Goal: Task Accomplishment & Management: Manage account settings

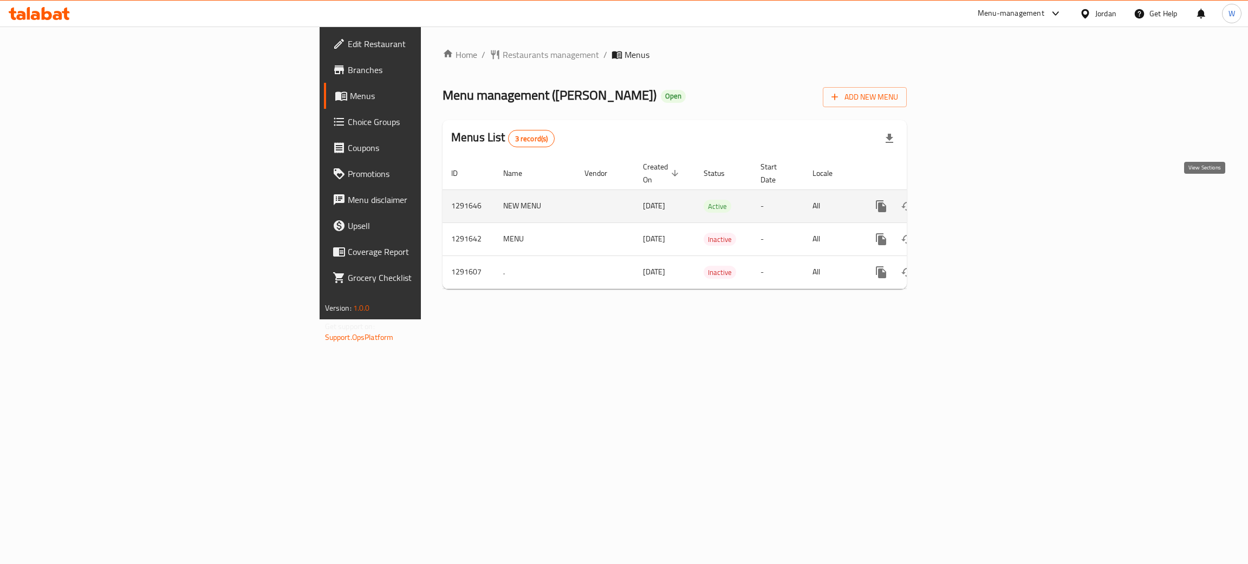
click at [966, 200] on icon "enhanced table" at bounding box center [959, 206] width 13 height 13
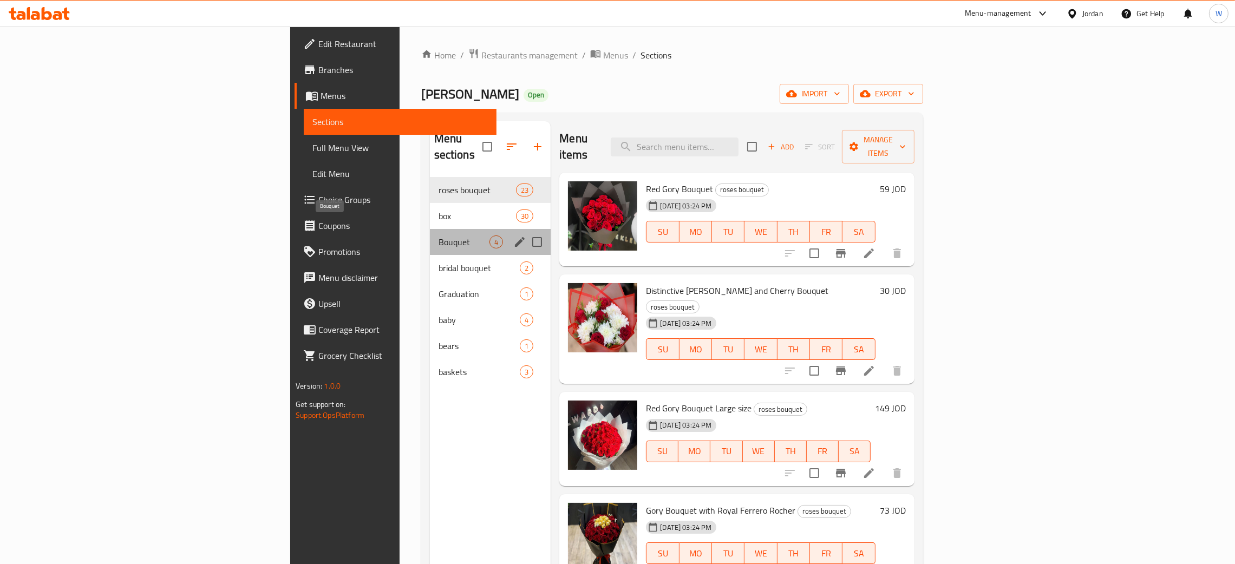
click at [439, 236] on span "Bouquet" at bounding box center [464, 242] width 51 height 13
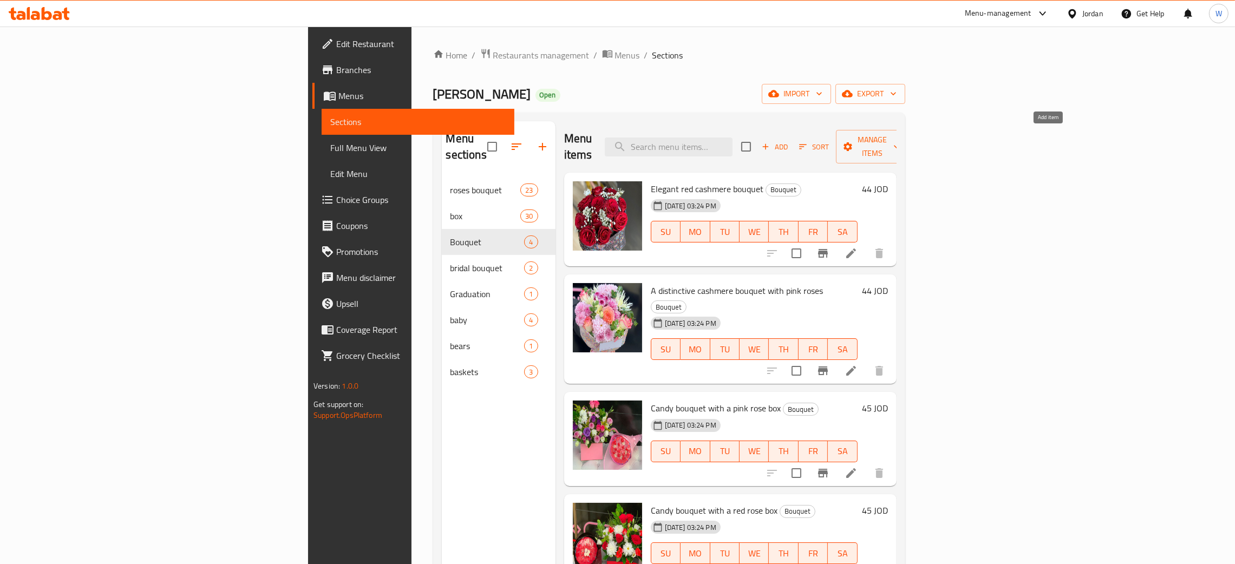
click at [790, 145] on span "Add" at bounding box center [774, 147] width 29 height 12
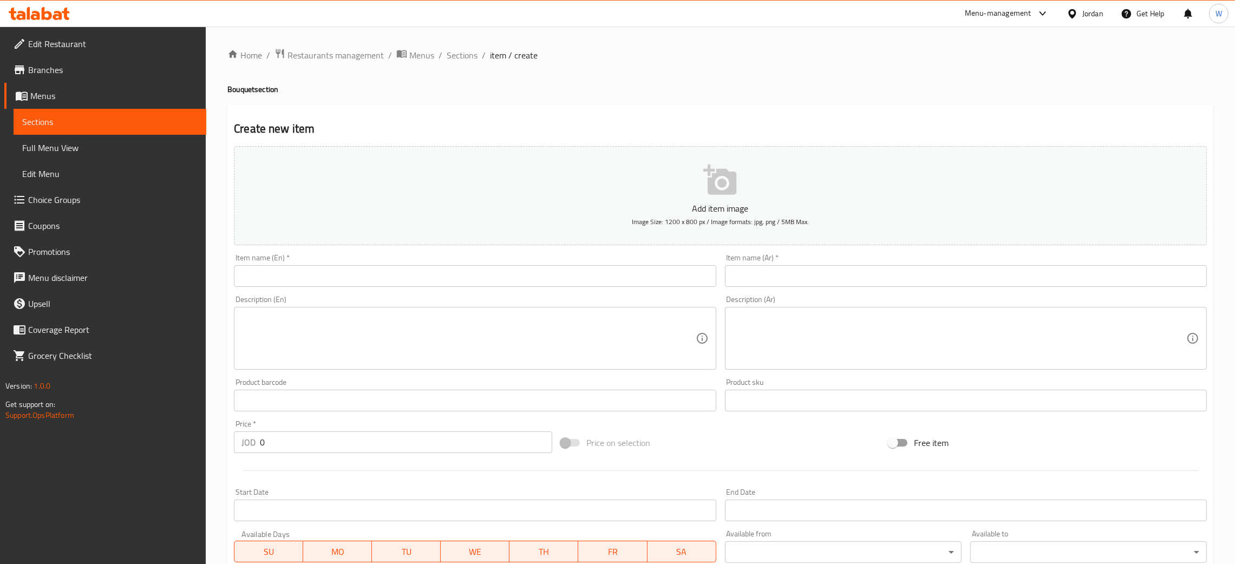
click at [339, 279] on input "text" at bounding box center [475, 276] width 482 height 22
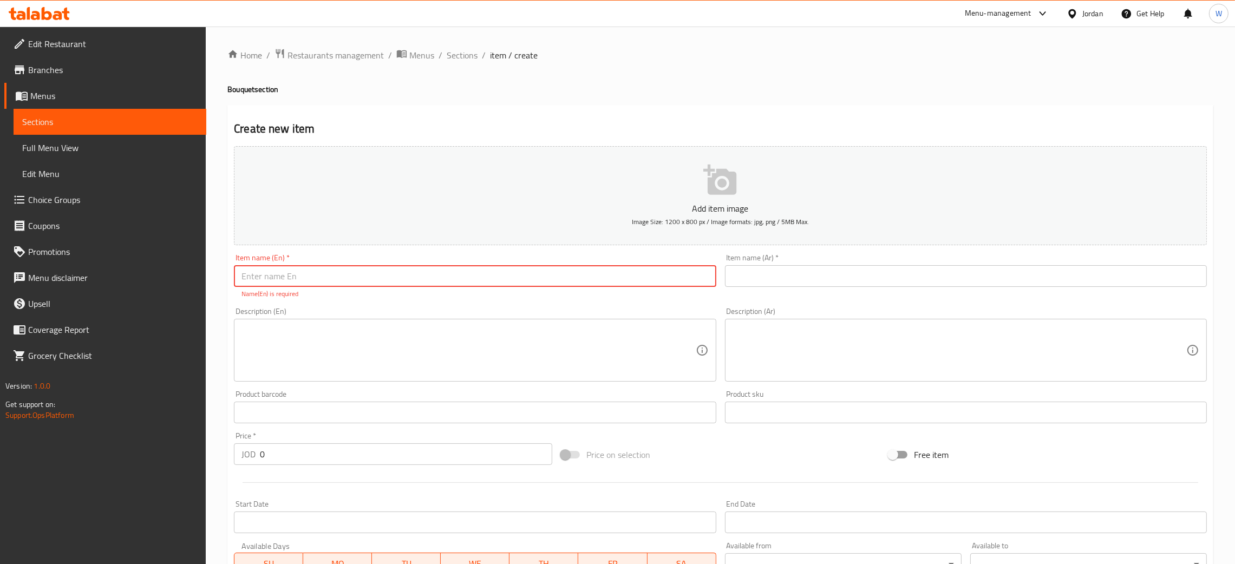
click at [375, 272] on input "text" at bounding box center [475, 276] width 482 height 22
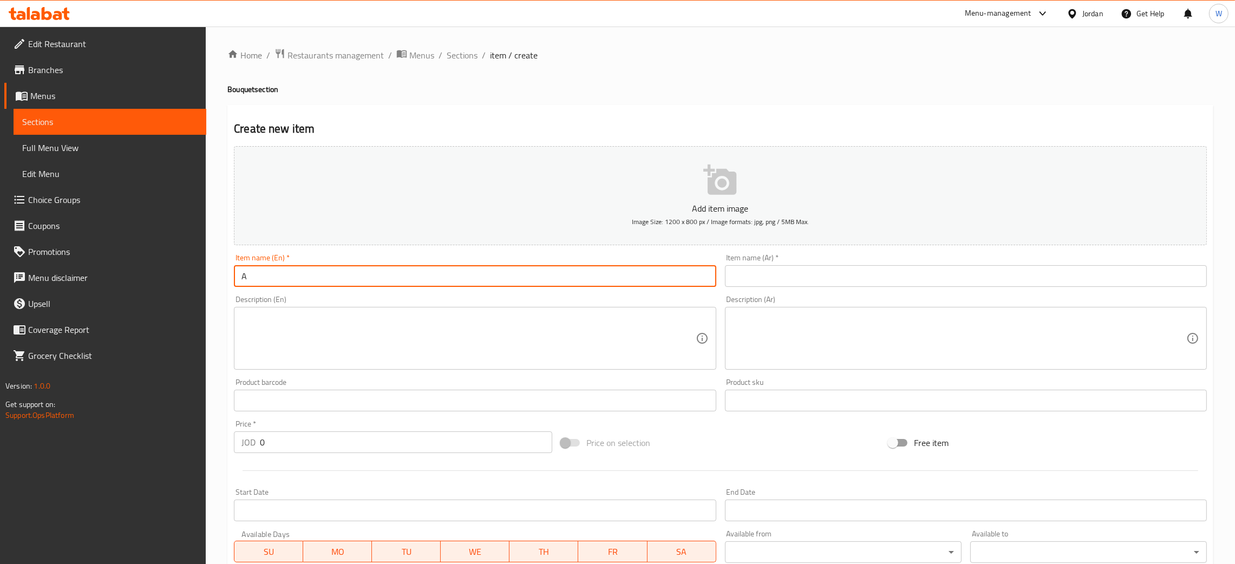
drag, startPoint x: 230, startPoint y: 282, endPoint x: 153, endPoint y: 269, distance: 78.0
click at [158, 271] on div "Edit Restaurant Branches Menus Sections Full Menu View Edit Menu Choice Groups …" at bounding box center [617, 396] width 1235 height 739
drag, startPoint x: 311, startPoint y: 272, endPoint x: 274, endPoint y: 272, distance: 37.4
click at [274, 272] on input "Bouquet of Zahrat" at bounding box center [475, 276] width 482 height 22
type input "Bouquet A"
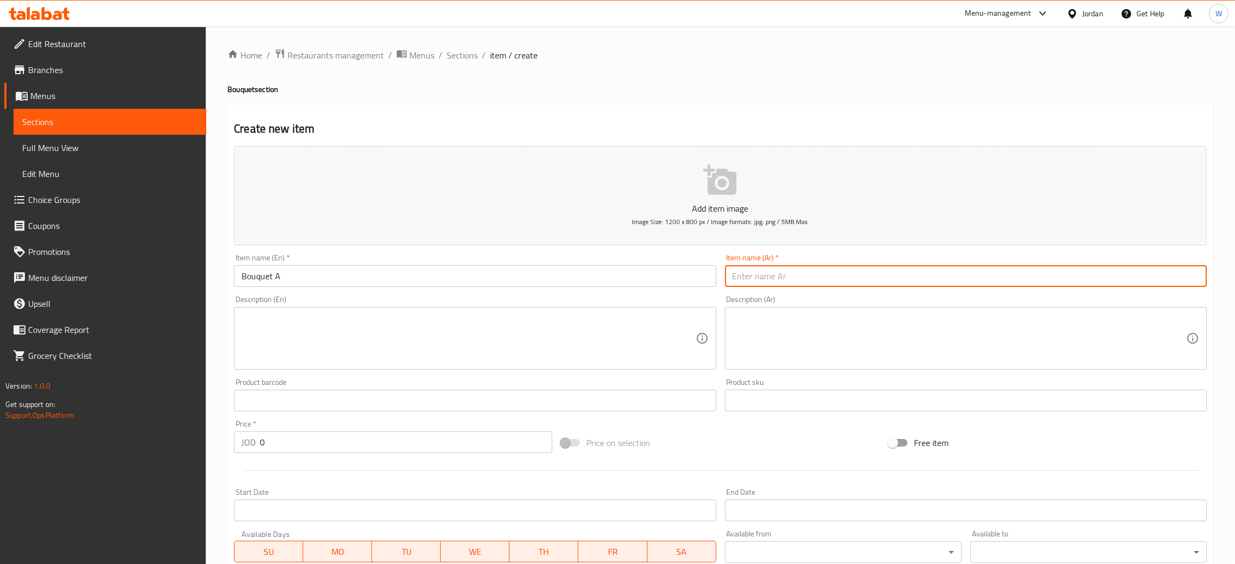
click at [806, 279] on input "text" at bounding box center [966, 276] width 482 height 22
click at [528, 338] on textarea at bounding box center [469, 338] width 454 height 51
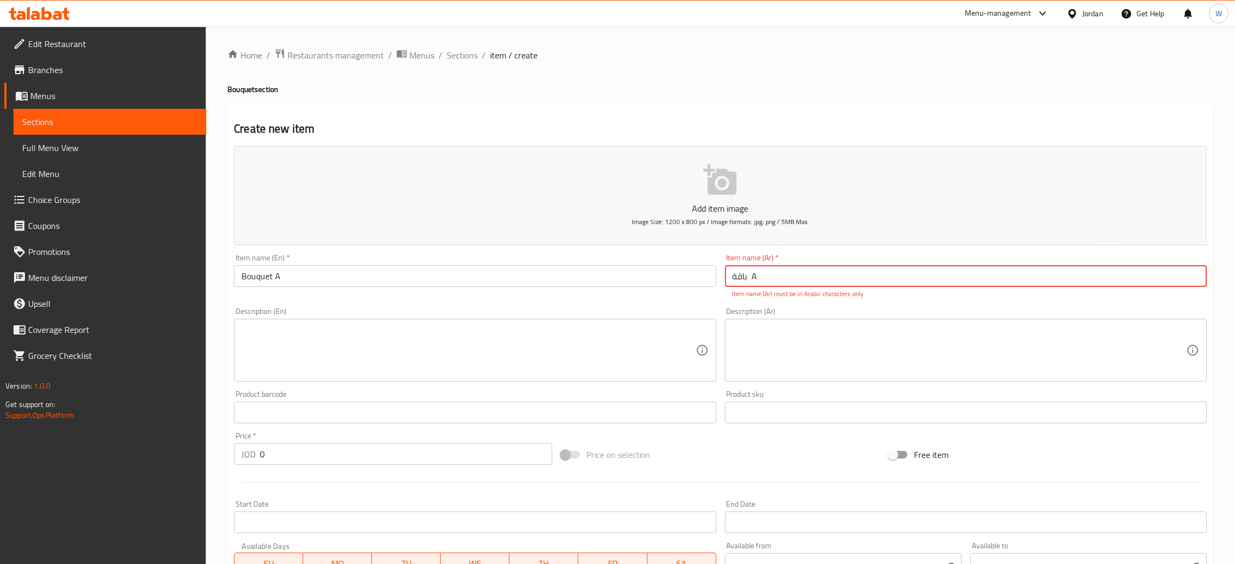
click at [776, 279] on input "باقة A" at bounding box center [966, 276] width 482 height 22
type input "باقة"
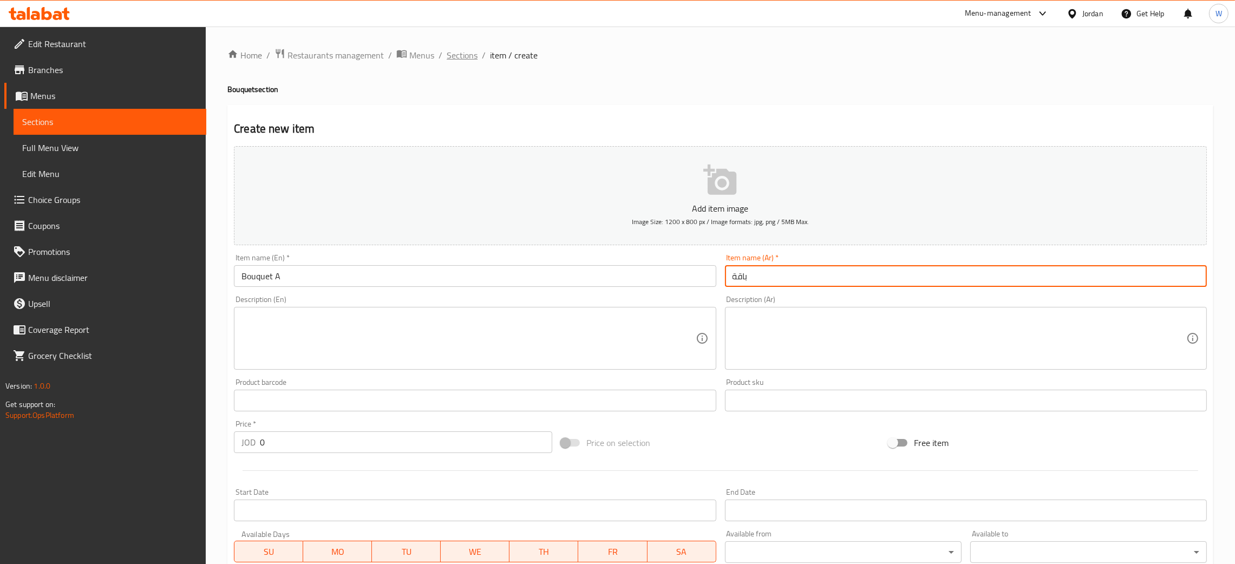
click at [462, 57] on span "Sections" at bounding box center [462, 55] width 31 height 13
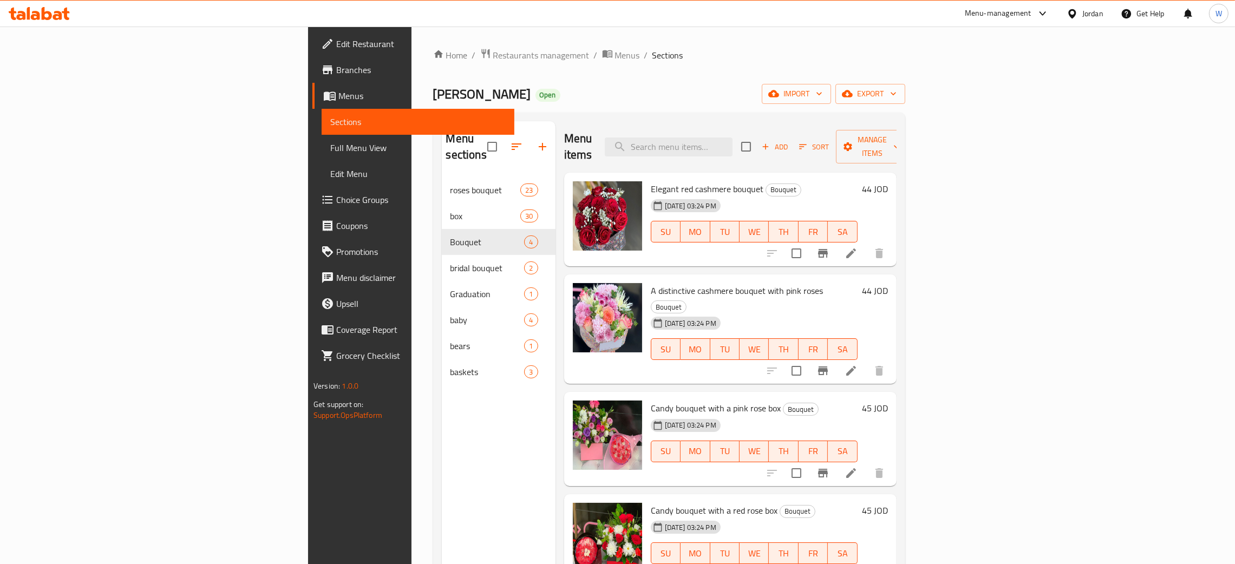
click at [798, 275] on div "A distinctive cashmere bouquet with pink roses Bouquet [DATE] 03:24 PM SU MO TU…" at bounding box center [730, 329] width 333 height 109
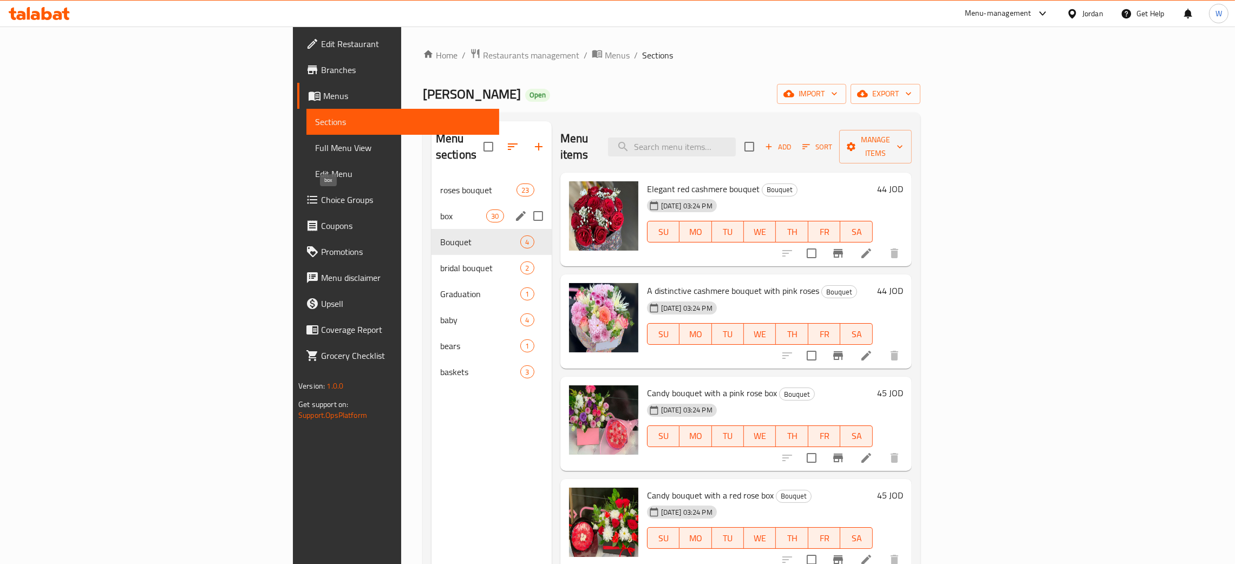
drag, startPoint x: 281, startPoint y: 204, endPoint x: 283, endPoint y: 197, distance: 7.4
click at [440, 210] on span "box" at bounding box center [463, 216] width 46 height 13
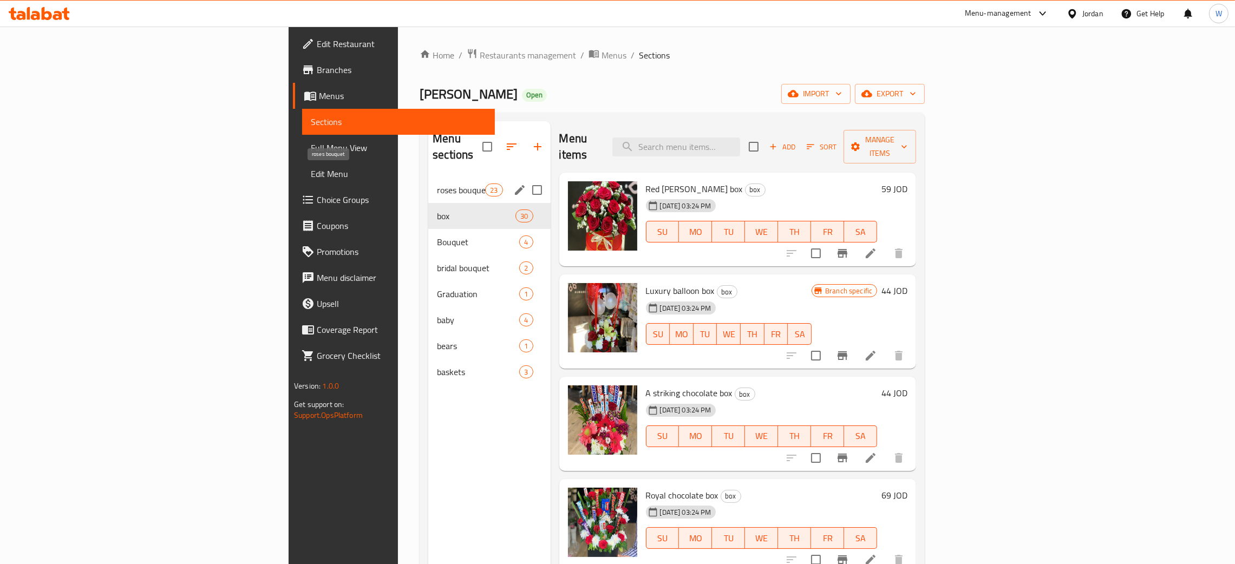
click at [437, 184] on span "roses bouquet" at bounding box center [461, 190] width 48 height 13
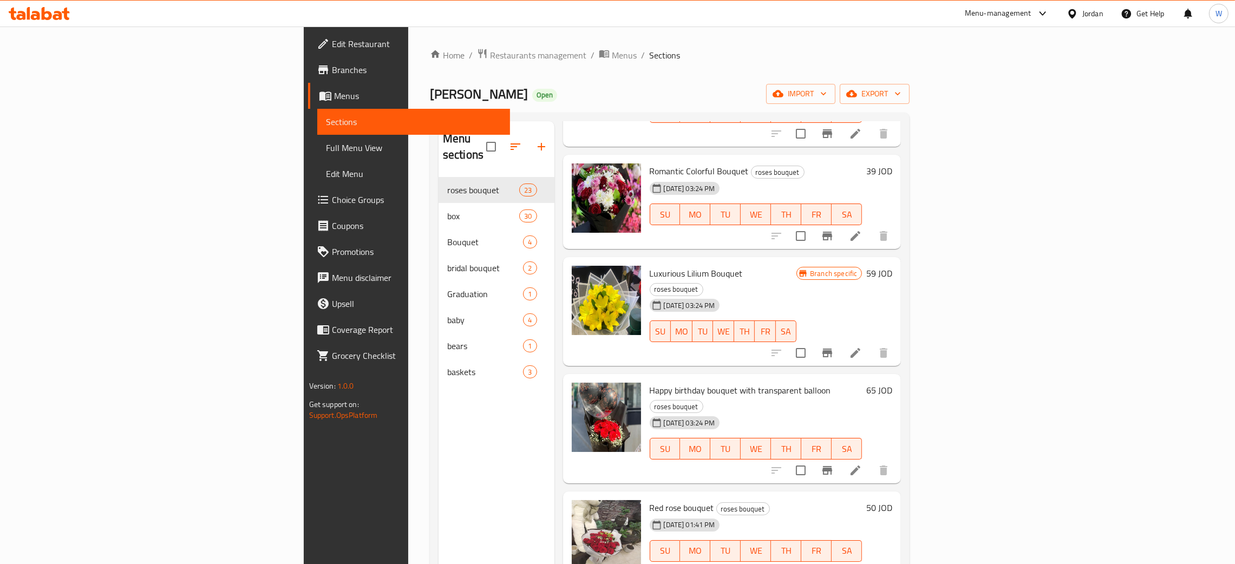
scroll to position [974, 0]
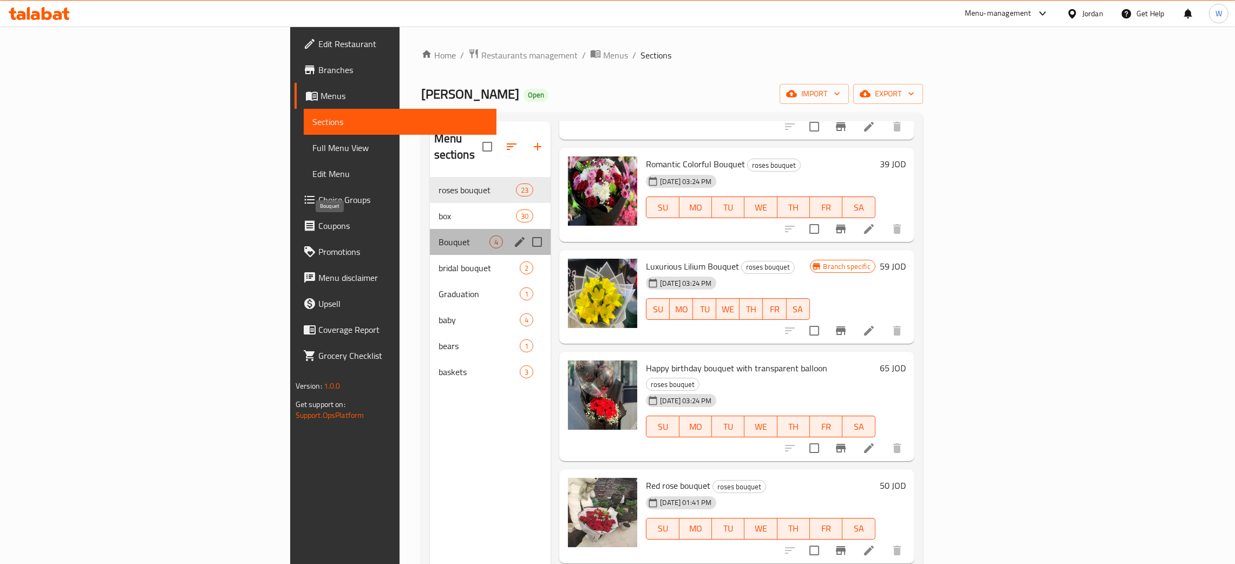
click at [439, 236] on span "Bouquet" at bounding box center [464, 242] width 51 height 13
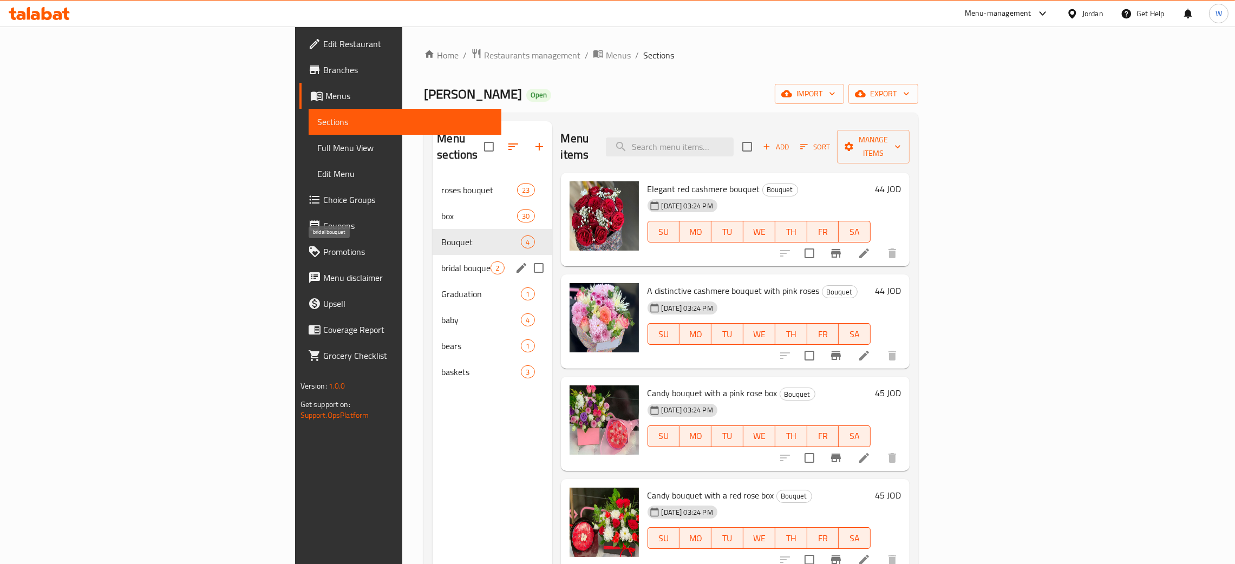
click at [441, 262] on span "bridal bouquet" at bounding box center [465, 268] width 49 height 13
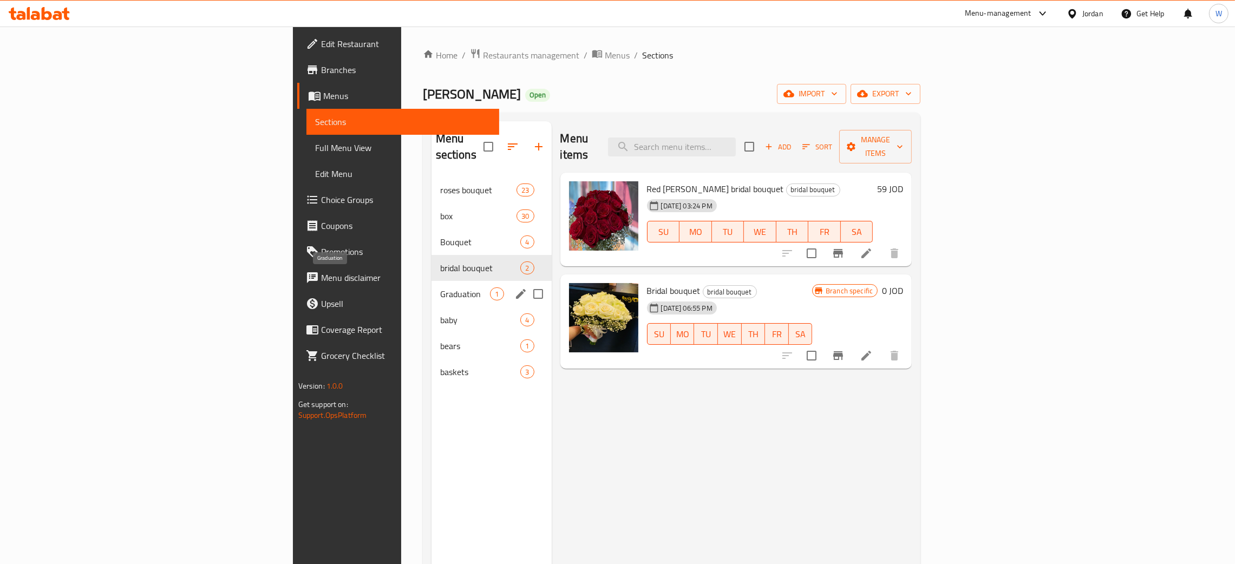
click at [440, 288] on span "Graduation" at bounding box center [465, 294] width 50 height 13
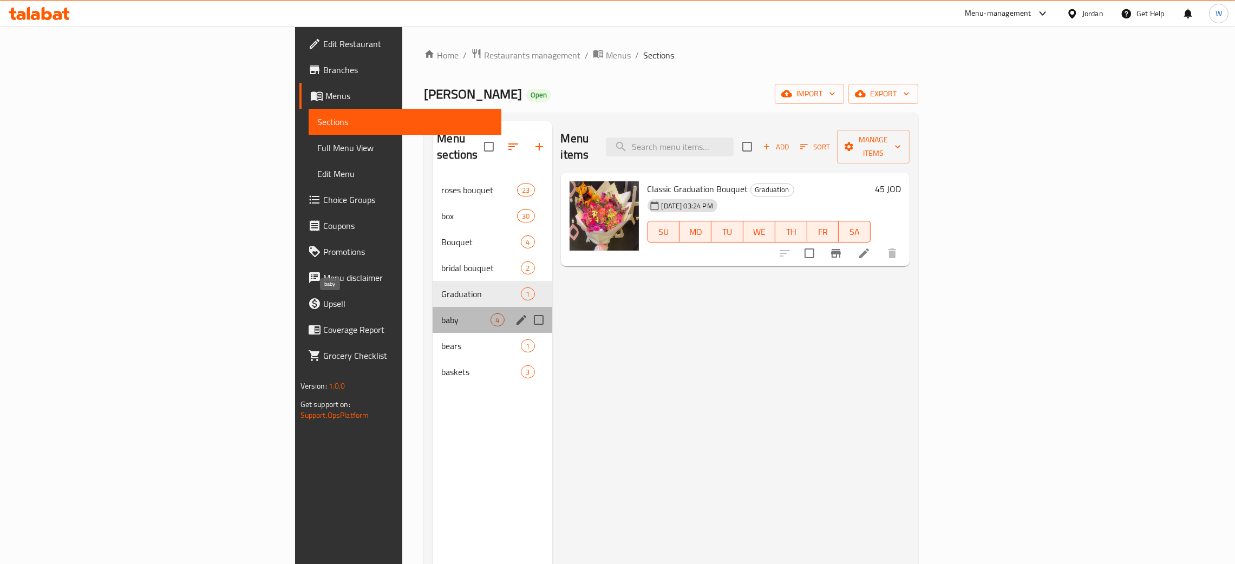
click at [441, 314] on span "baby" at bounding box center [465, 320] width 49 height 13
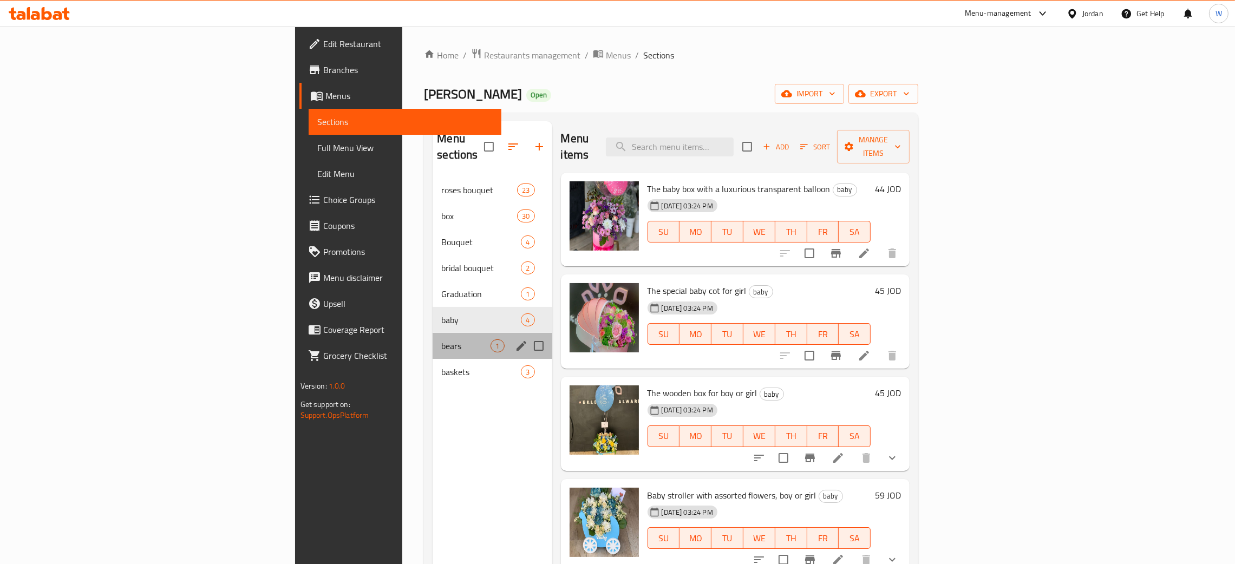
drag, startPoint x: 297, startPoint y: 338, endPoint x: 292, endPoint y: 343, distance: 7.3
click at [433, 339] on div "bears 1" at bounding box center [492, 346] width 119 height 26
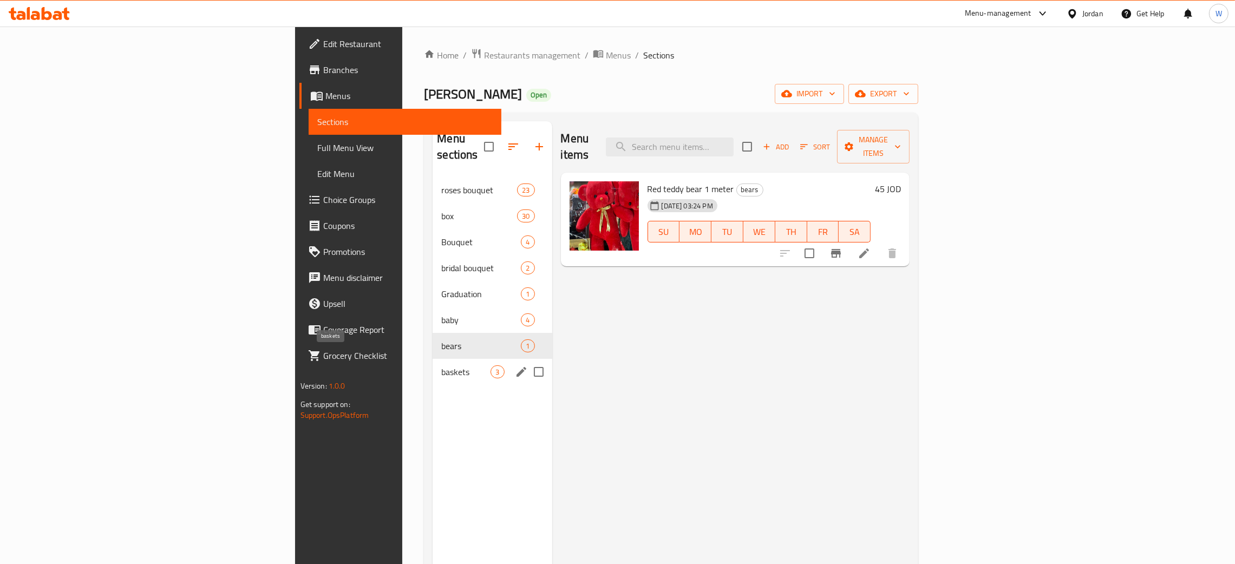
click at [441, 366] on span "baskets" at bounding box center [465, 372] width 49 height 13
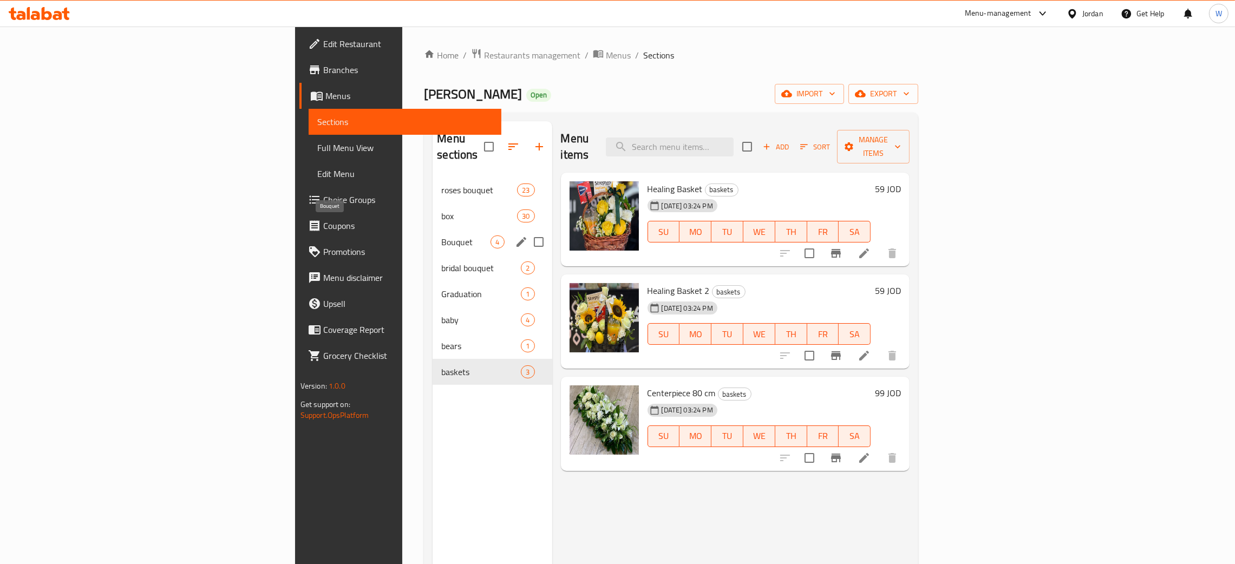
click at [441, 236] on span "Bouquet" at bounding box center [465, 242] width 49 height 13
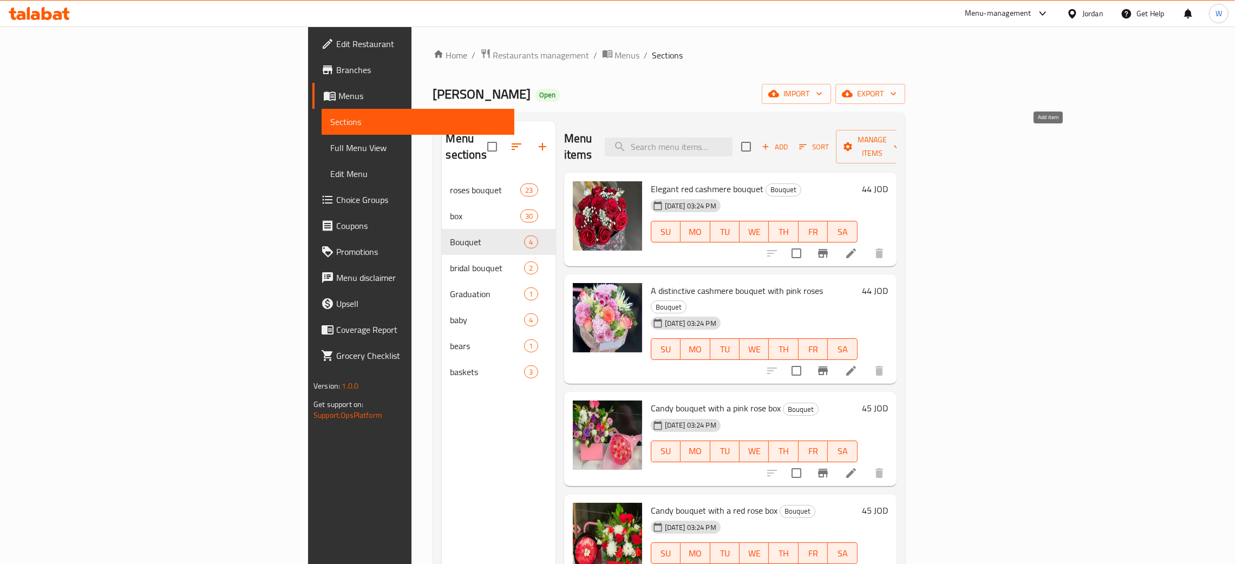
click at [790, 141] on span "Add" at bounding box center [774, 147] width 29 height 12
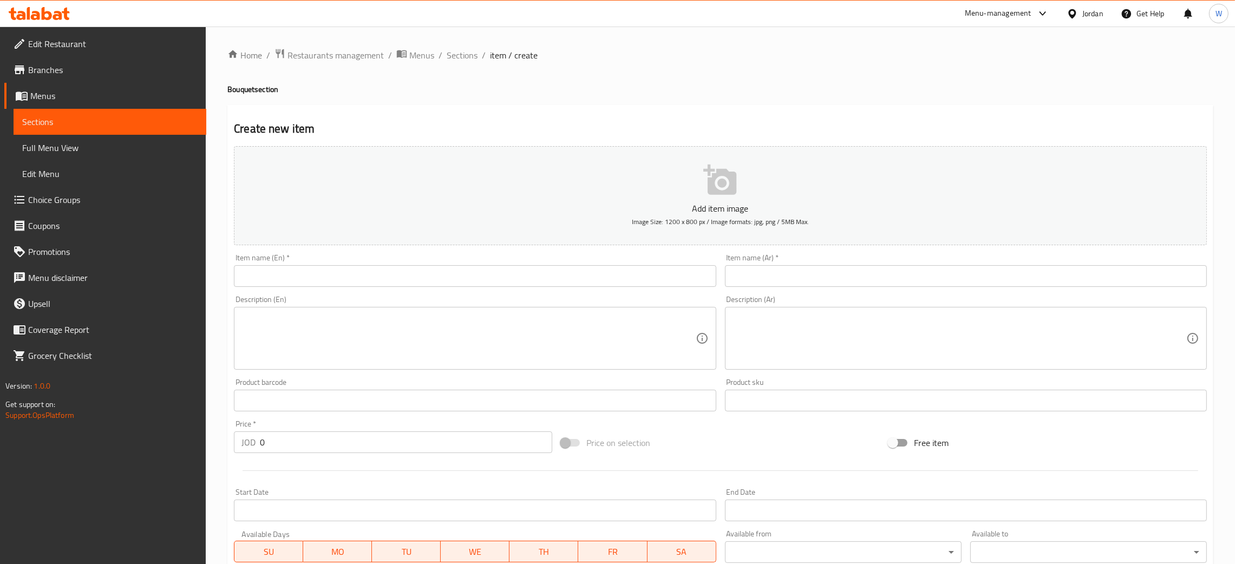
click at [368, 282] on input "text" at bounding box center [475, 276] width 482 height 22
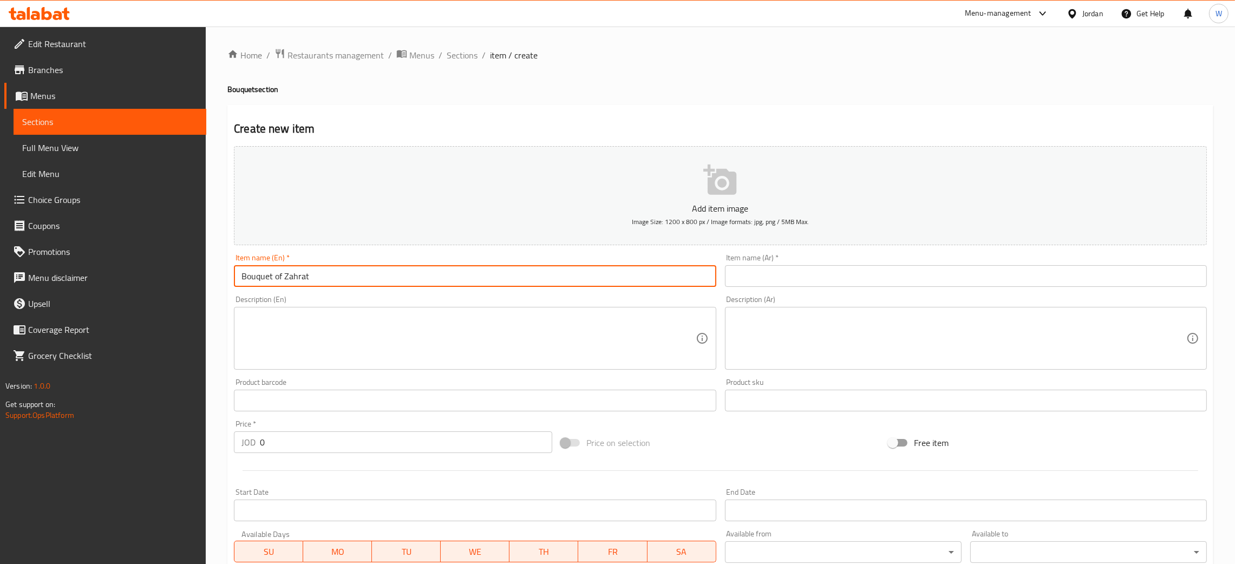
drag, startPoint x: 315, startPoint y: 278, endPoint x: 272, endPoint y: 281, distance: 42.3
click at [272, 281] on input "Bouquet of Zahrat" at bounding box center [475, 276] width 482 height 22
click at [271, 277] on input "Bouquet1" at bounding box center [475, 276] width 482 height 22
type input "Bouquet 1"
drag, startPoint x: 745, startPoint y: 281, endPoint x: 797, endPoint y: 292, distance: 53.1
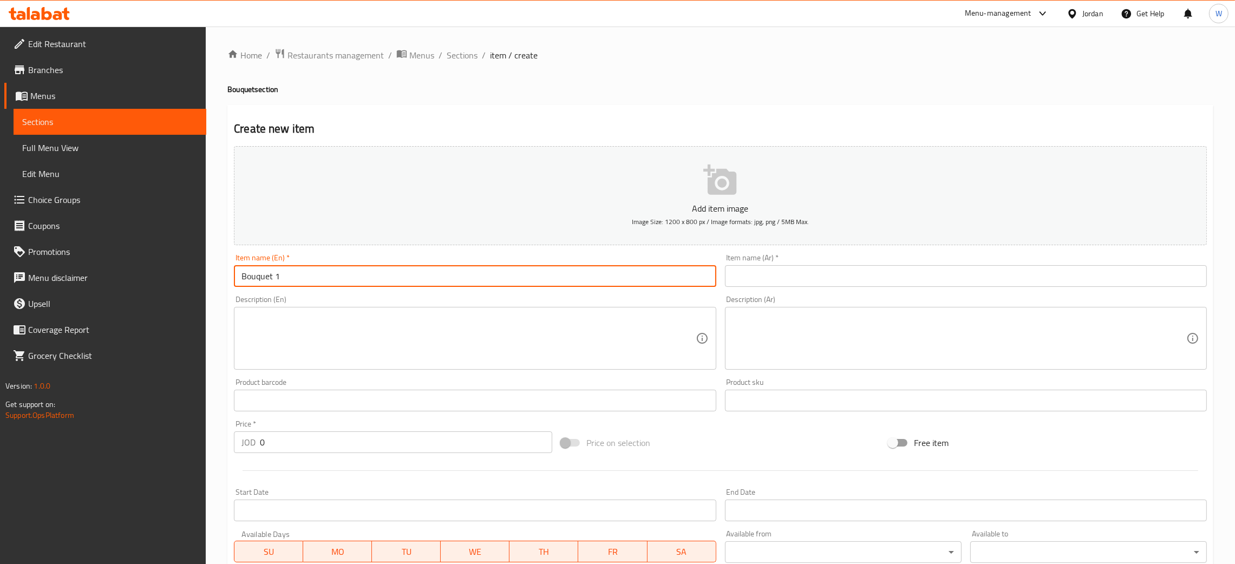
click at [746, 282] on input "text" at bounding box center [966, 276] width 482 height 22
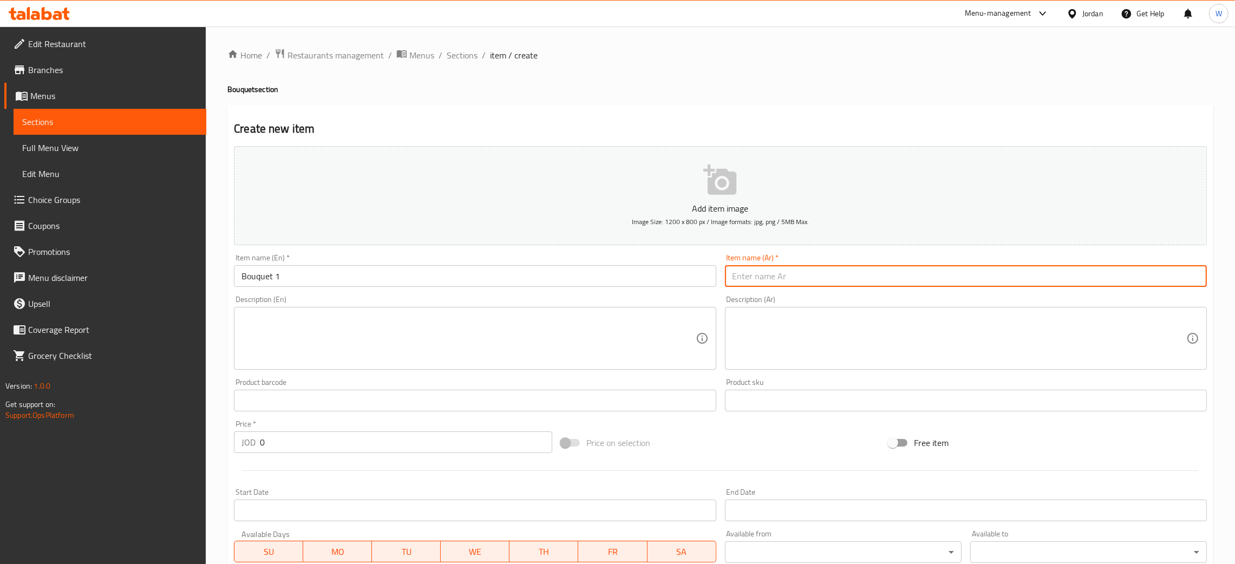
type input "f"
type input "باقة 1"
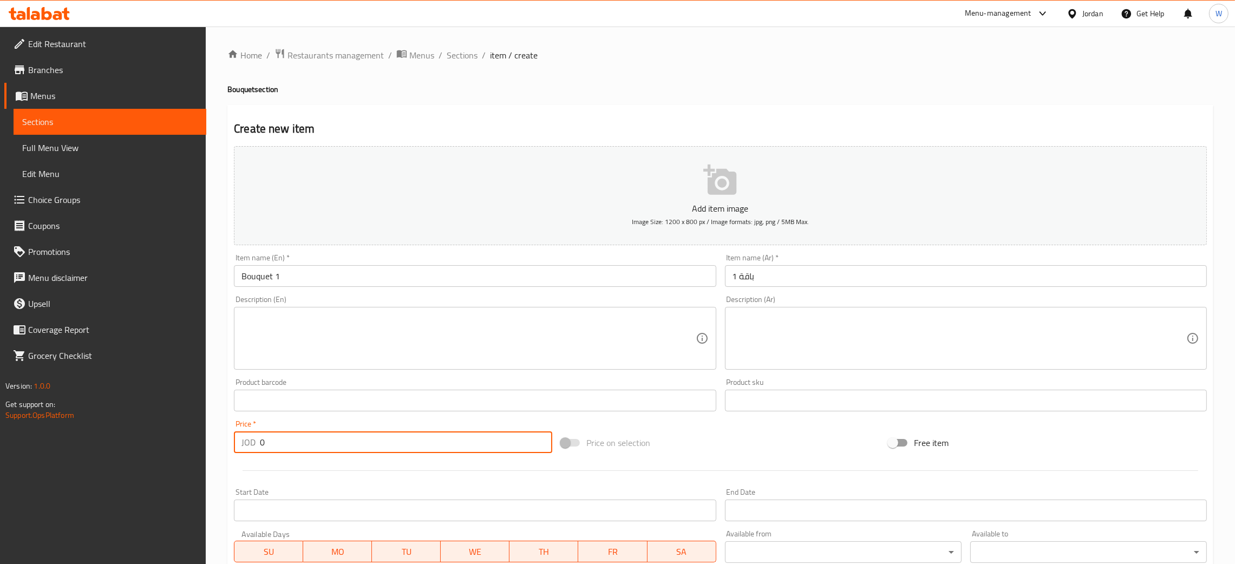
click at [304, 453] on input "0" at bounding box center [406, 443] width 292 height 22
drag, startPoint x: 200, startPoint y: 444, endPoint x: 191, endPoint y: 442, distance: 9.5
click at [193, 444] on div "Edit Restaurant Branches Menus Sections Full Menu View Edit Menu Choice Groups …" at bounding box center [617, 396] width 1235 height 739
type input "18"
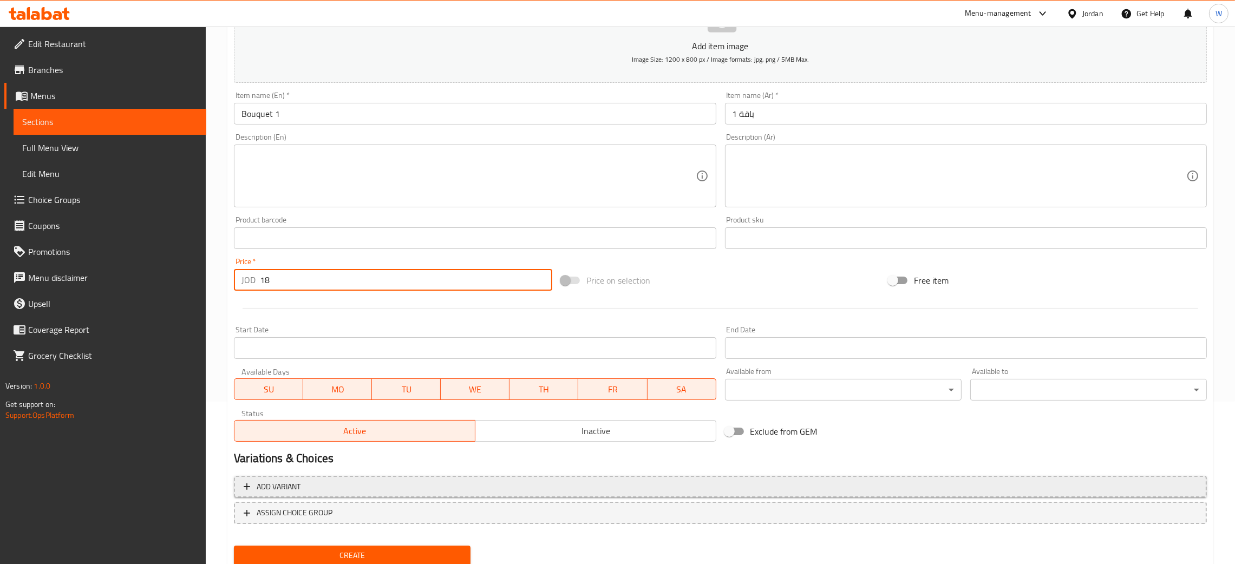
scroll to position [199, 0]
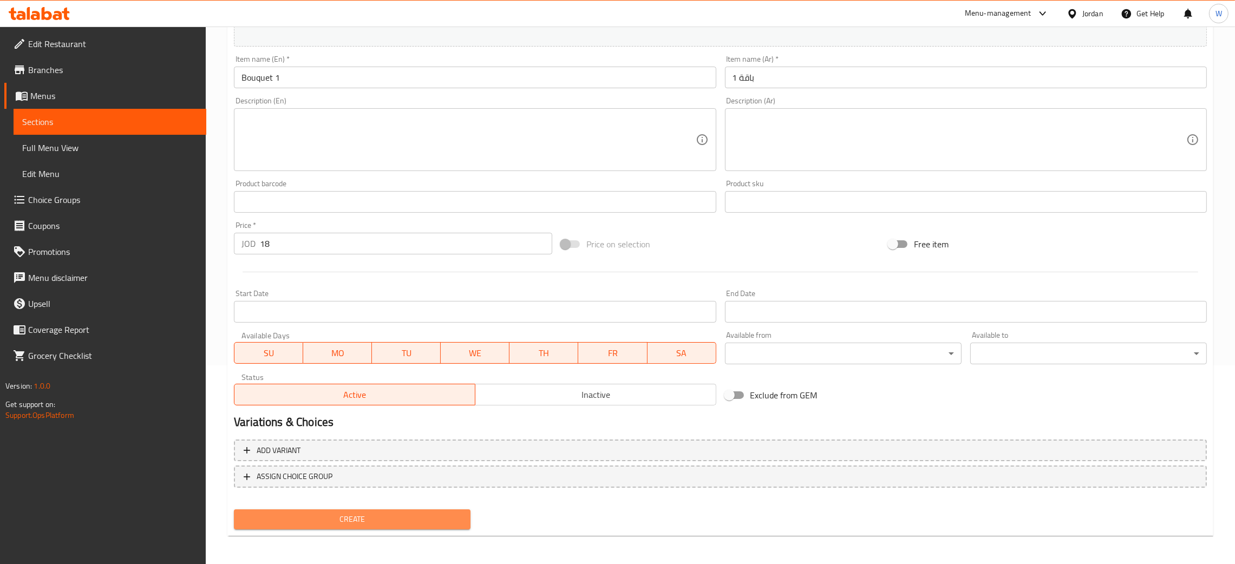
click at [428, 510] on button "Create" at bounding box center [352, 520] width 237 height 20
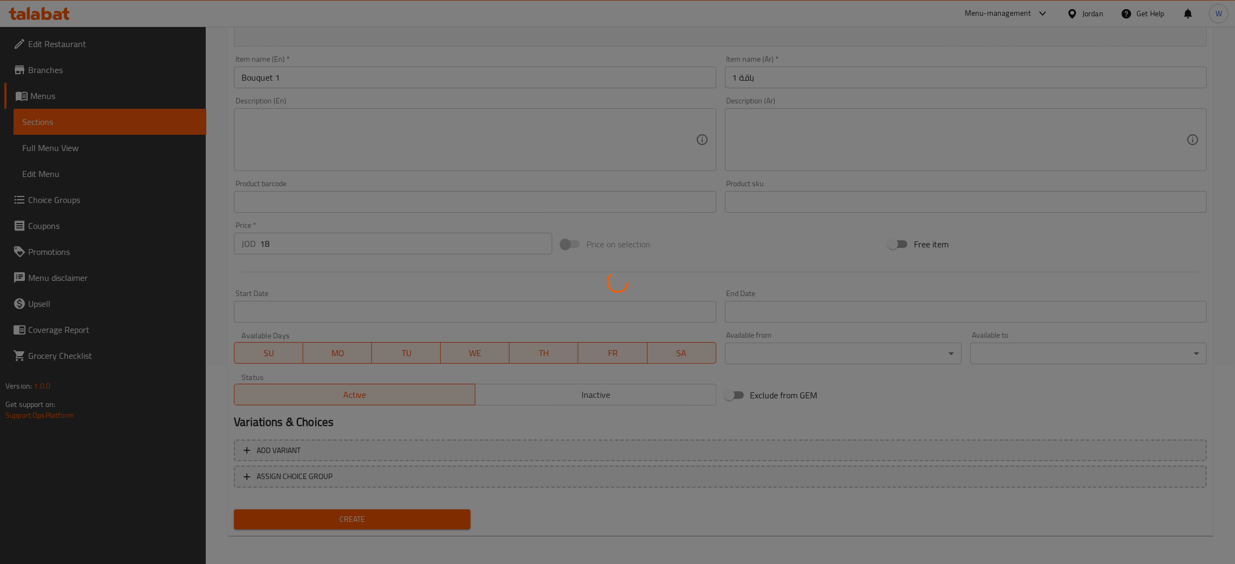
type input "0"
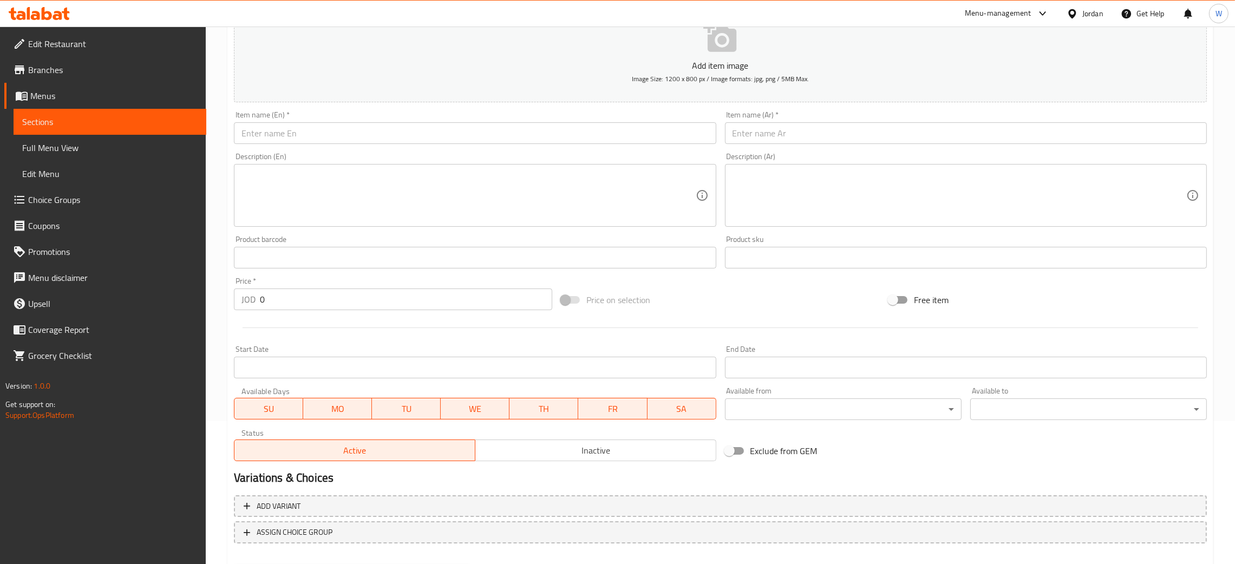
scroll to position [118, 0]
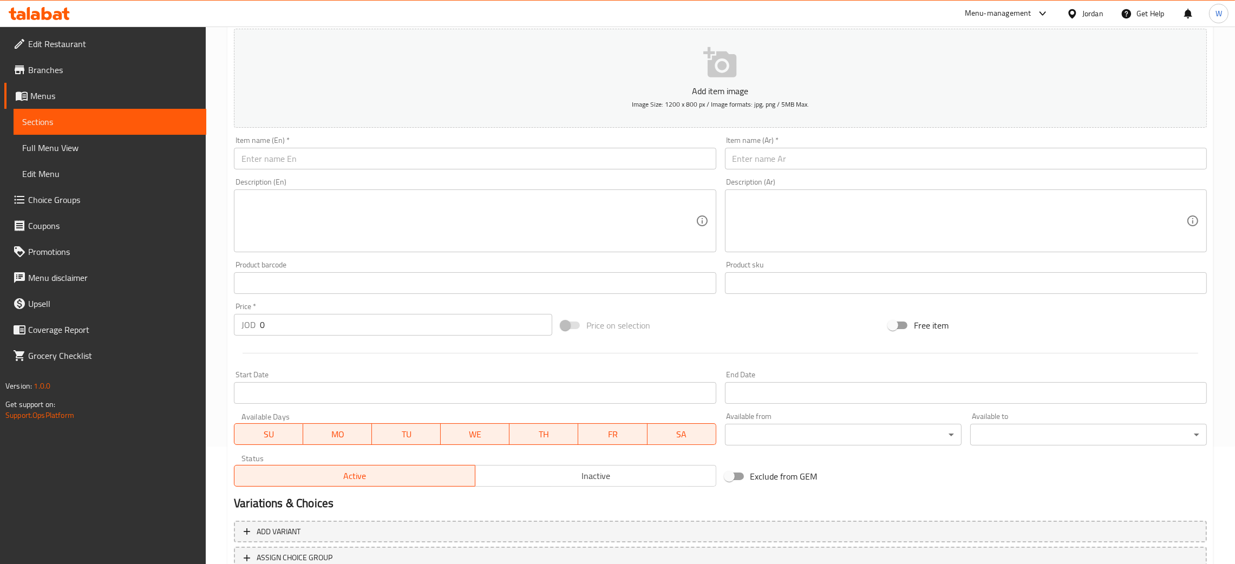
click at [373, 165] on input "text" at bounding box center [475, 159] width 482 height 22
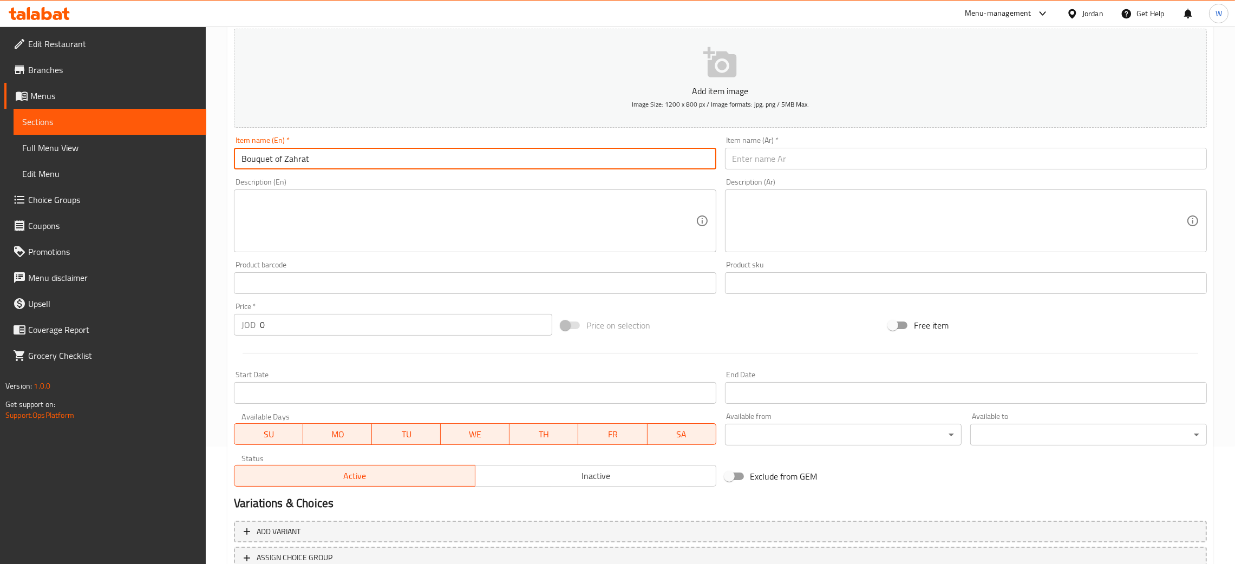
drag, startPoint x: 316, startPoint y: 161, endPoint x: 274, endPoint y: 158, distance: 42.9
click at [274, 158] on input "Bouquet of Zahrat" at bounding box center [475, 159] width 482 height 22
type input "Bouquet 2"
click at [815, 165] on input "text" at bounding box center [966, 159] width 482 height 22
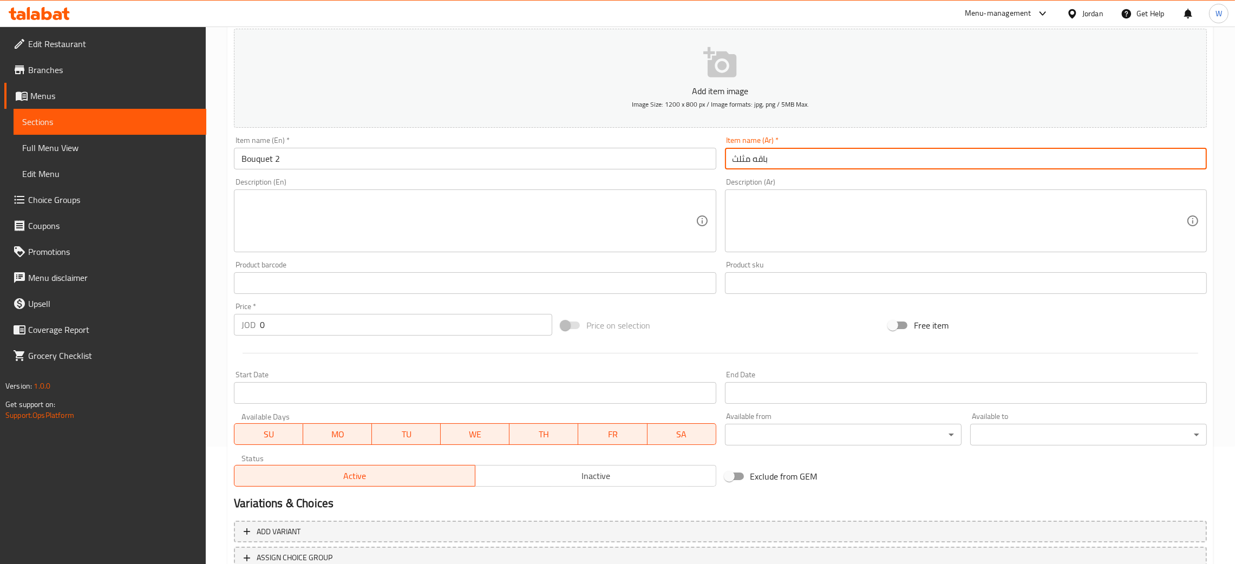
drag, startPoint x: 750, startPoint y: 161, endPoint x: 727, endPoint y: 159, distance: 23.4
click at [727, 159] on input "باقه مثلث" at bounding box center [966, 159] width 482 height 22
type input "باقه 2"
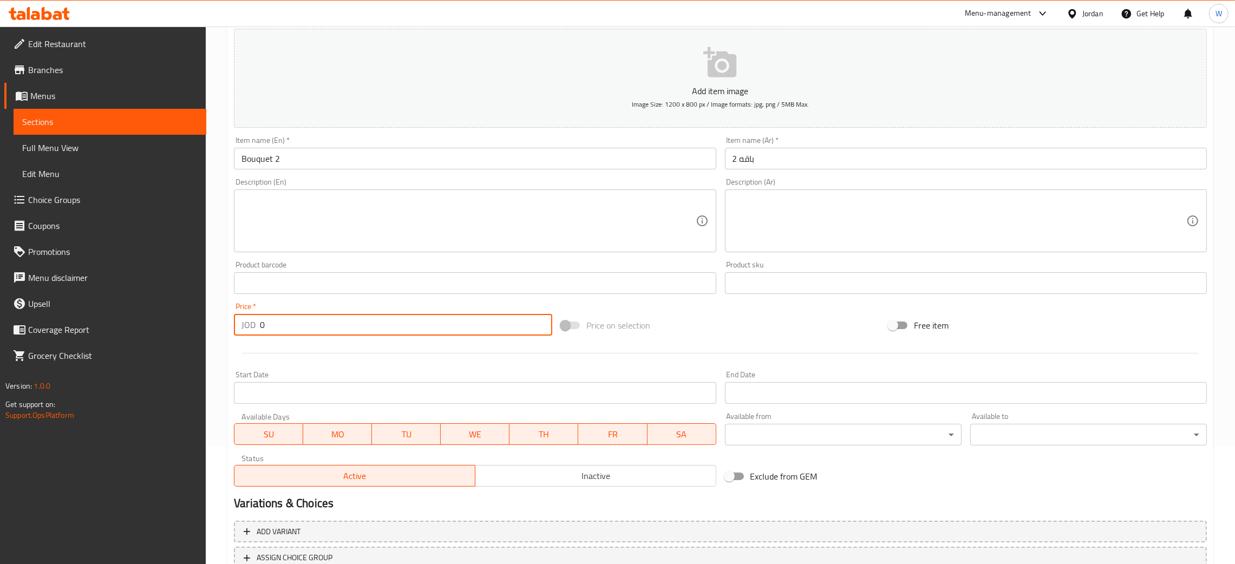
drag, startPoint x: 249, startPoint y: 327, endPoint x: 144, endPoint y: 311, distance: 106.9
click at [140, 313] on div "Edit Restaurant Branches Menus Sections Full Menu View Edit Menu Choice Groups …" at bounding box center [617, 278] width 1235 height 739
type input "1"
type input "20"
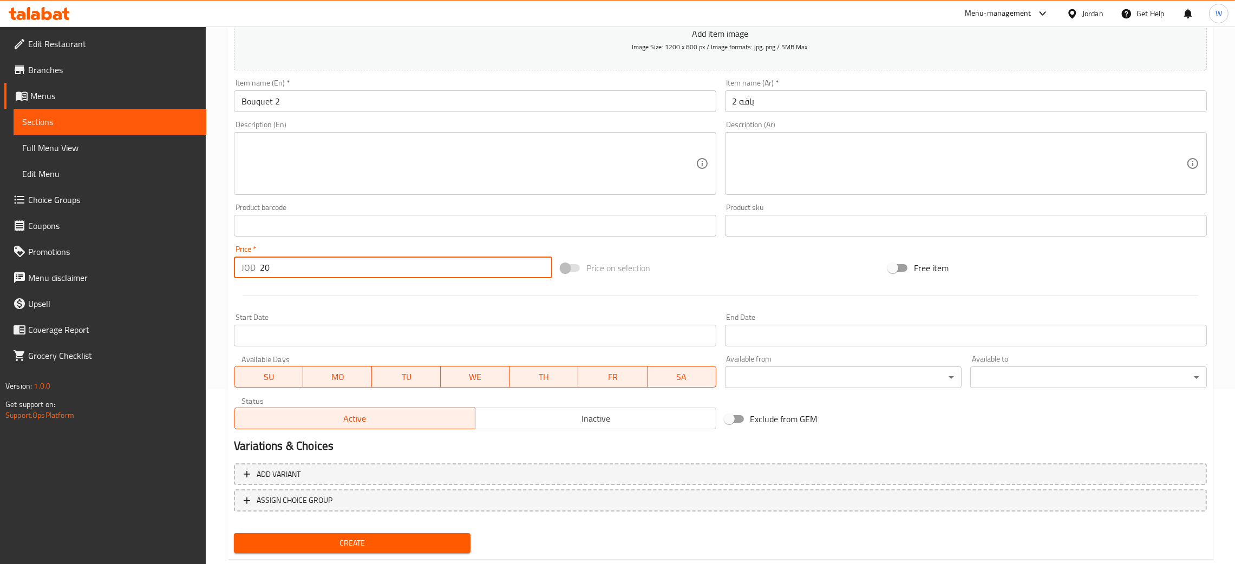
scroll to position [199, 0]
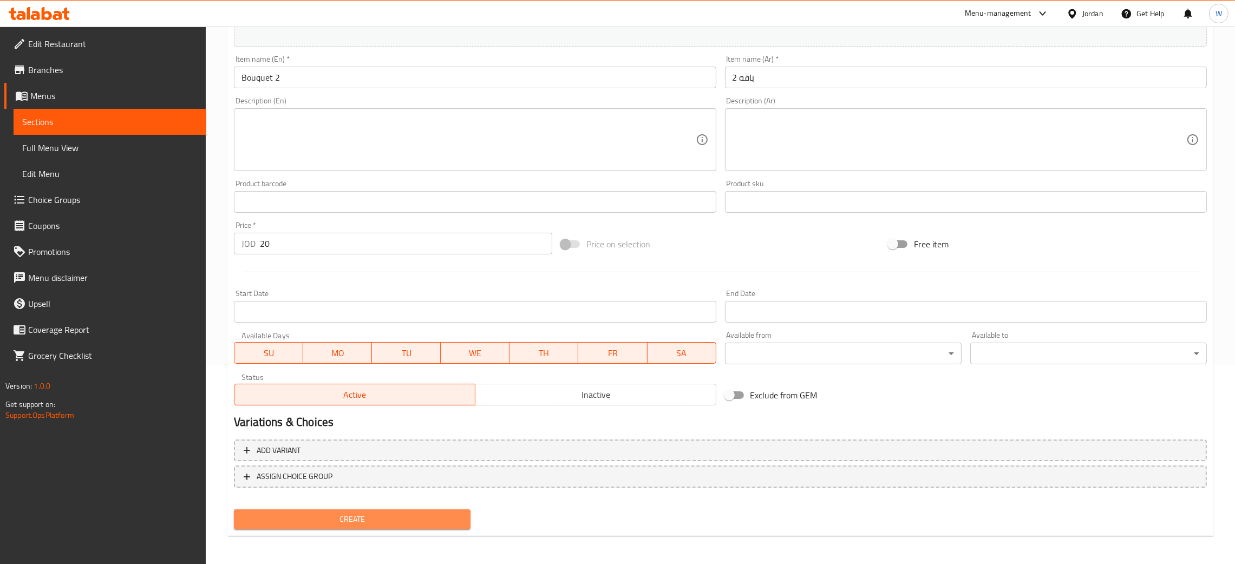
click at [440, 516] on span "Create" at bounding box center [352, 520] width 219 height 14
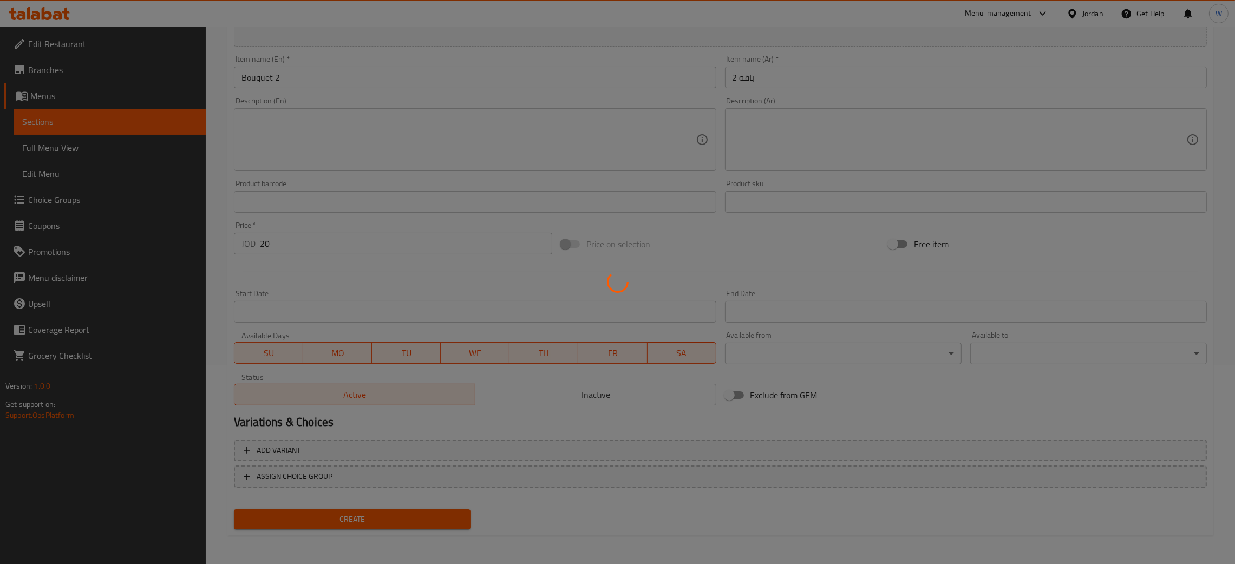
type input "0"
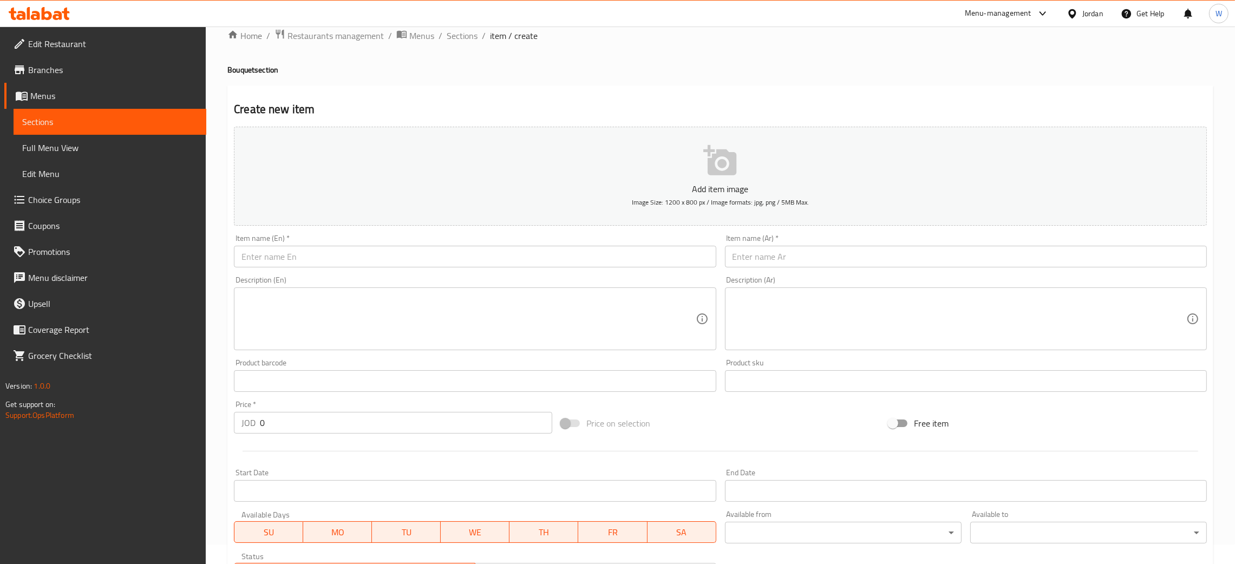
scroll to position [0, 0]
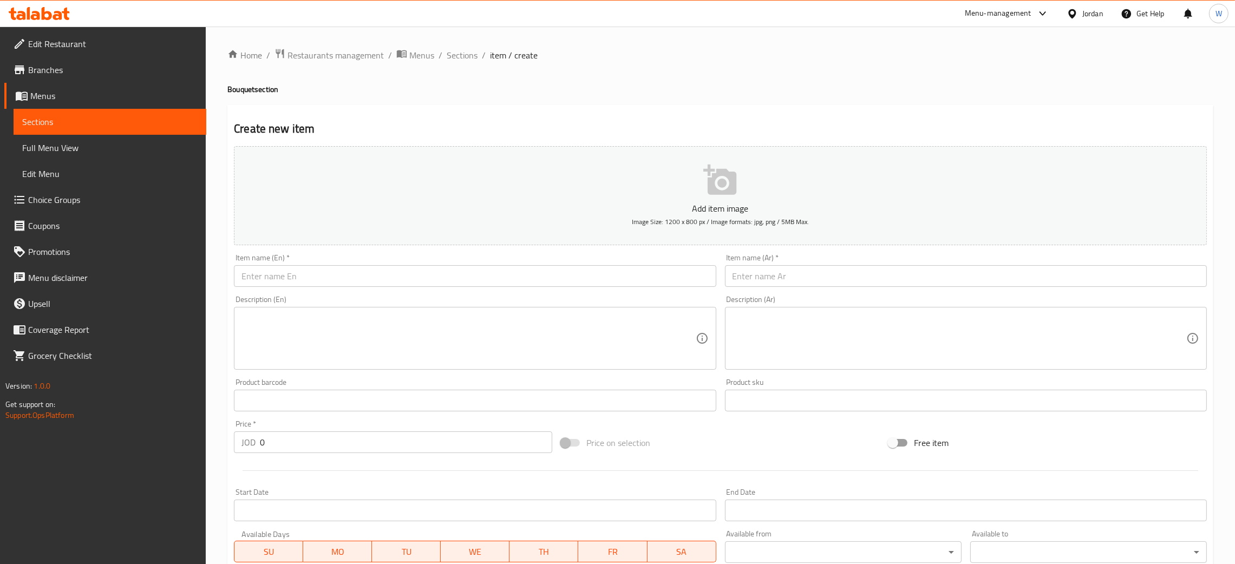
click at [359, 270] on input "text" at bounding box center [475, 276] width 482 height 22
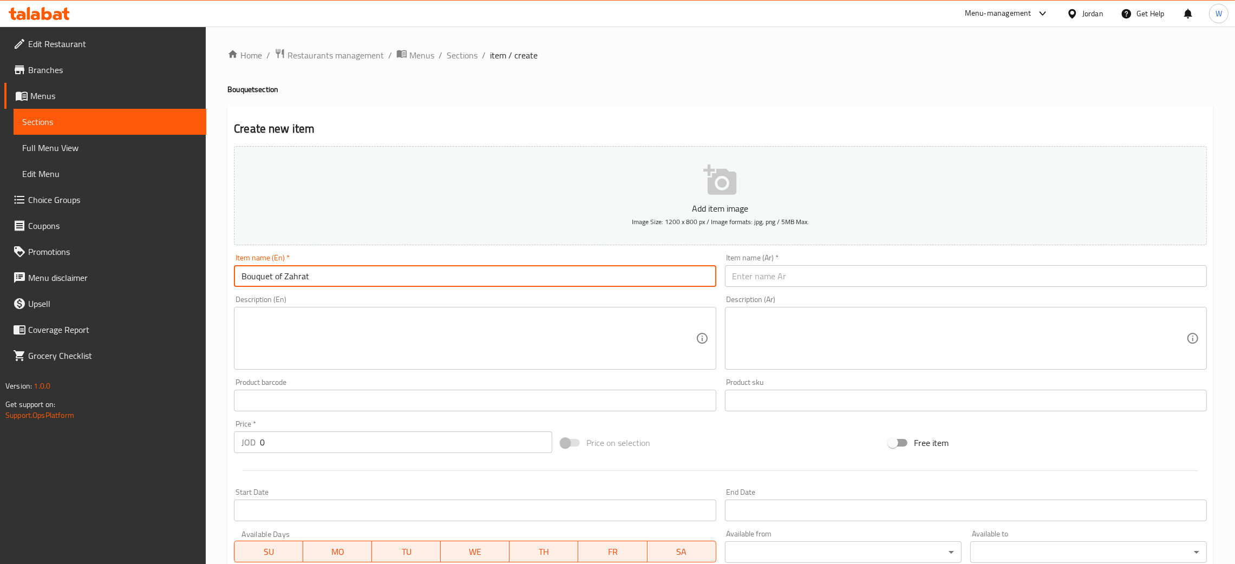
drag, startPoint x: 317, startPoint y: 279, endPoint x: 275, endPoint y: 272, distance: 42.8
click at [275, 272] on input "Bouquet of Zahrat" at bounding box center [475, 276] width 482 height 22
type input "Bouquet 3"
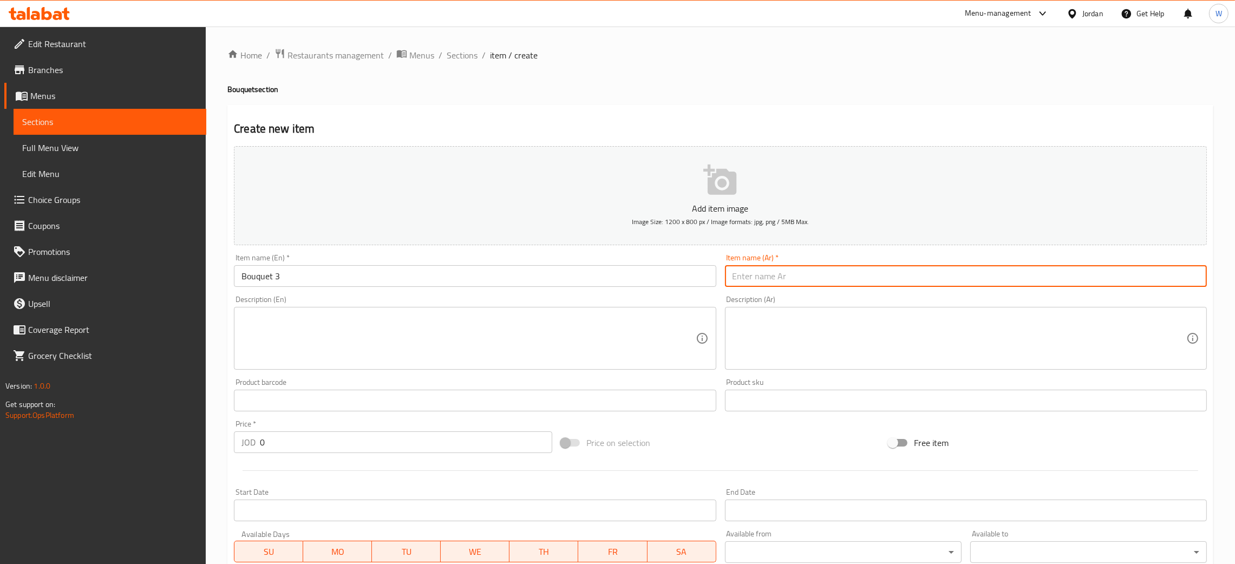
click at [757, 284] on input "text" at bounding box center [966, 276] width 482 height 22
drag, startPoint x: 752, startPoint y: 282, endPoint x: 719, endPoint y: 278, distance: 33.3
click at [719, 278] on div "Add item image Image Size: 1200 x 800 px / Image formats: jpg, png / 5MB Max. I…" at bounding box center [721, 375] width 982 height 467
click at [739, 284] on input "باقه3" at bounding box center [966, 276] width 482 height 22
type input "باقه 3"
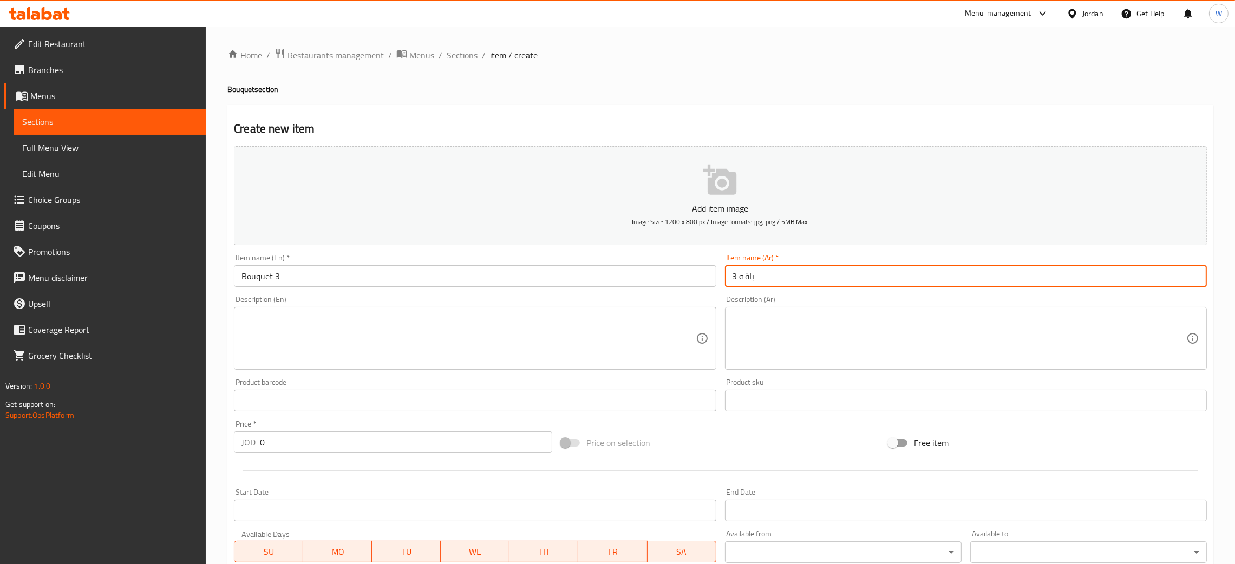
drag, startPoint x: 199, startPoint y: 445, endPoint x: 180, endPoint y: 445, distance: 19.0
click at [168, 443] on div "Edit Restaurant Branches Menus Sections Full Menu View Edit Menu Choice Groups …" at bounding box center [617, 396] width 1235 height 739
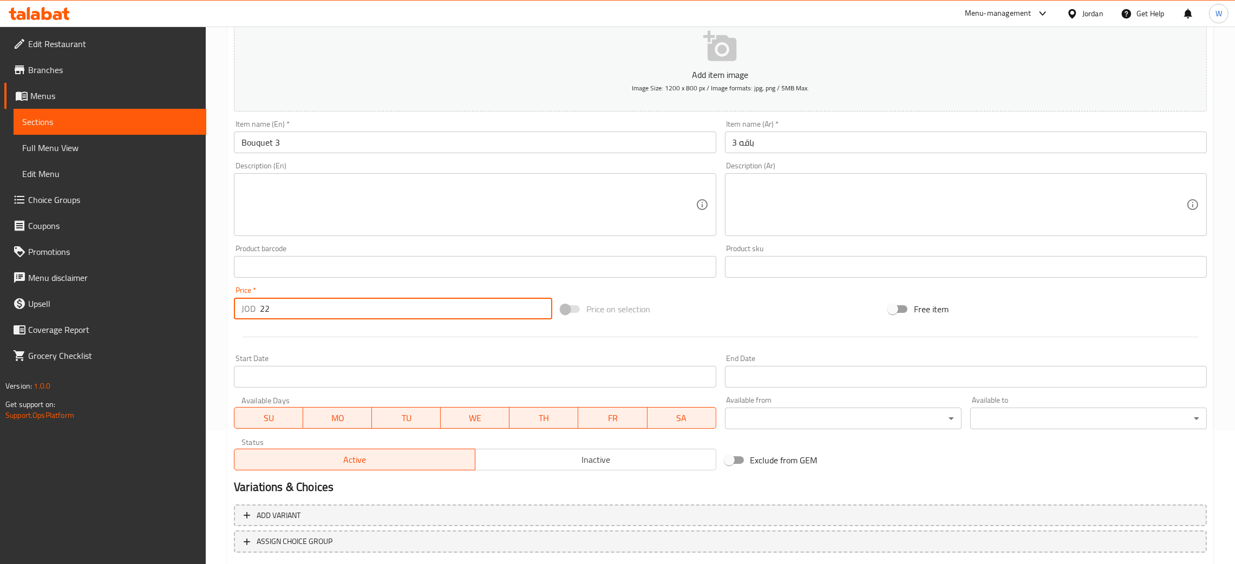
scroll to position [199, 0]
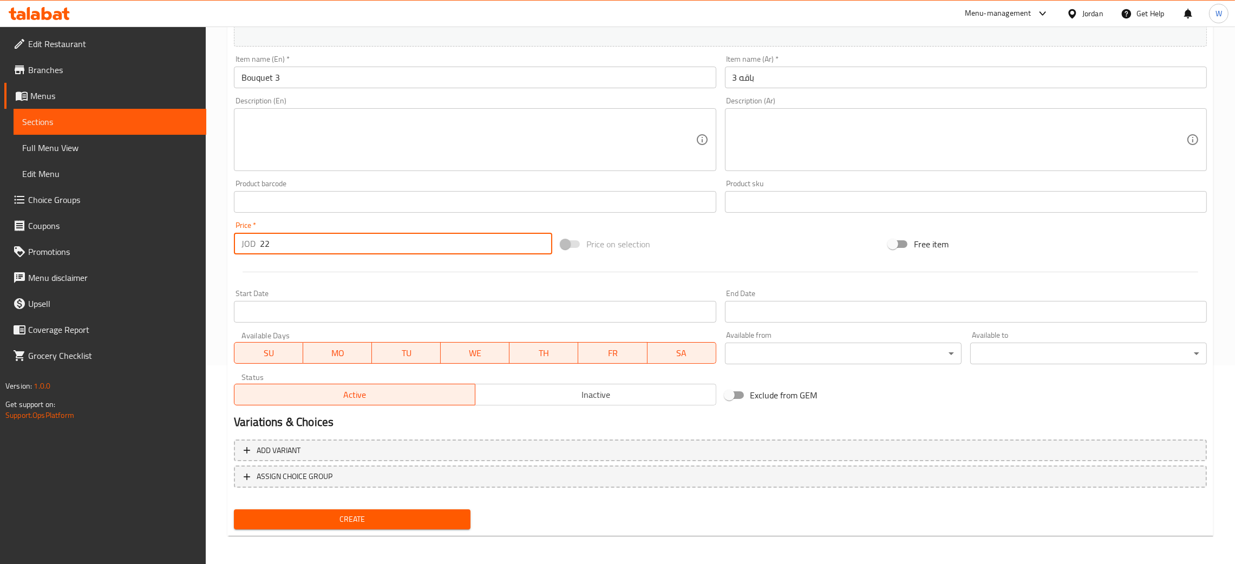
type input "22"
click at [453, 522] on span "Create" at bounding box center [352, 520] width 219 height 14
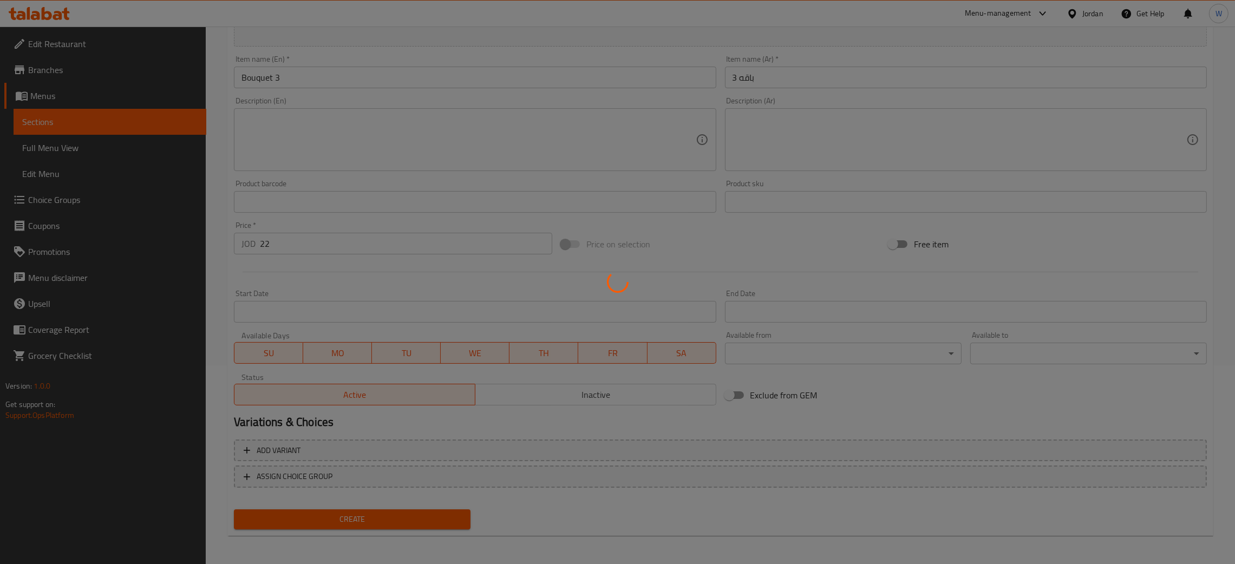
type input "0"
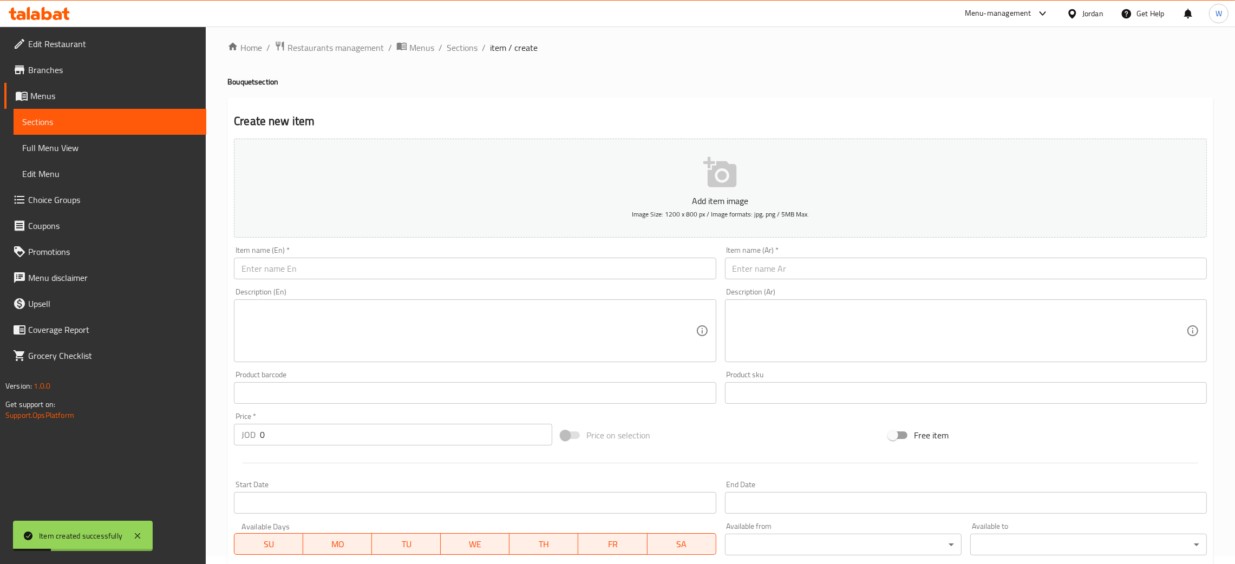
scroll to position [0, 0]
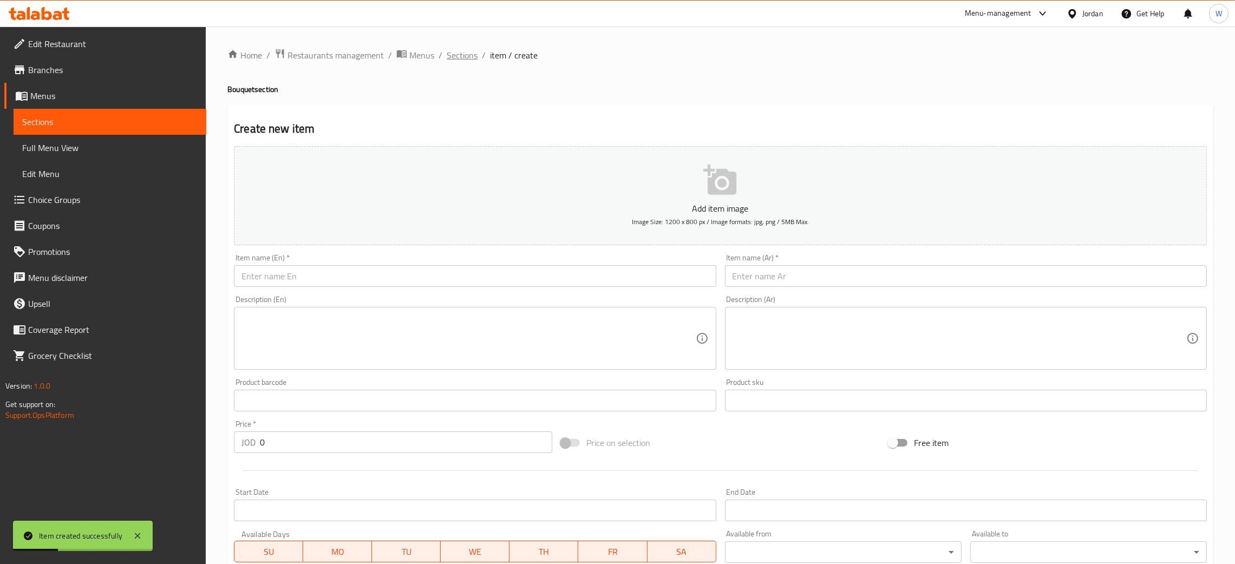
click at [471, 51] on span "Sections" at bounding box center [462, 55] width 31 height 13
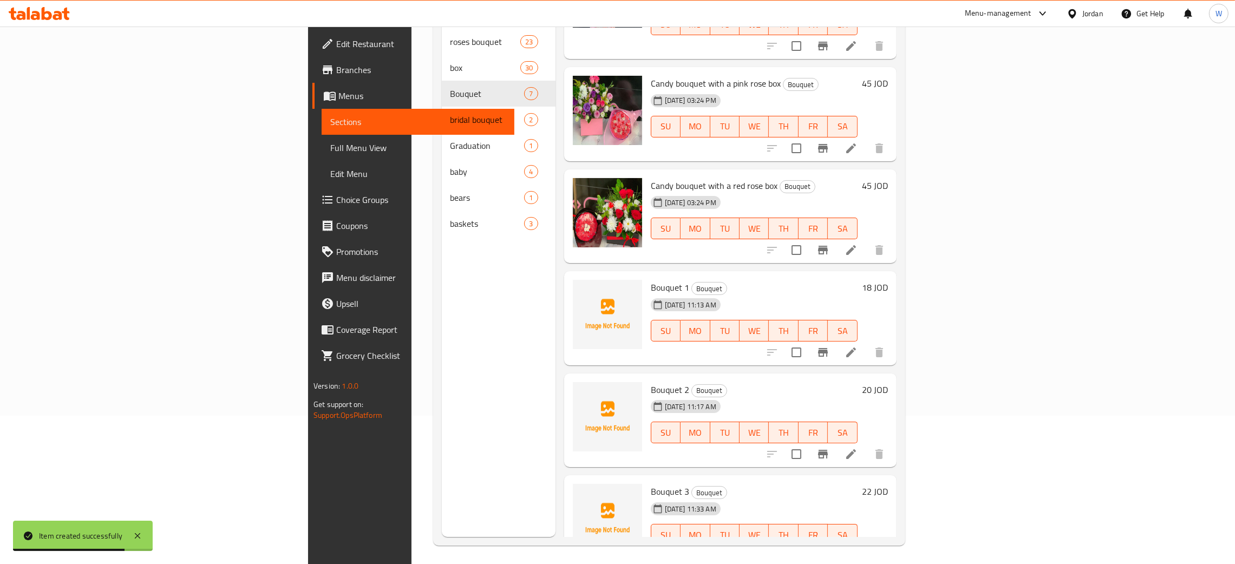
scroll to position [153, 0]
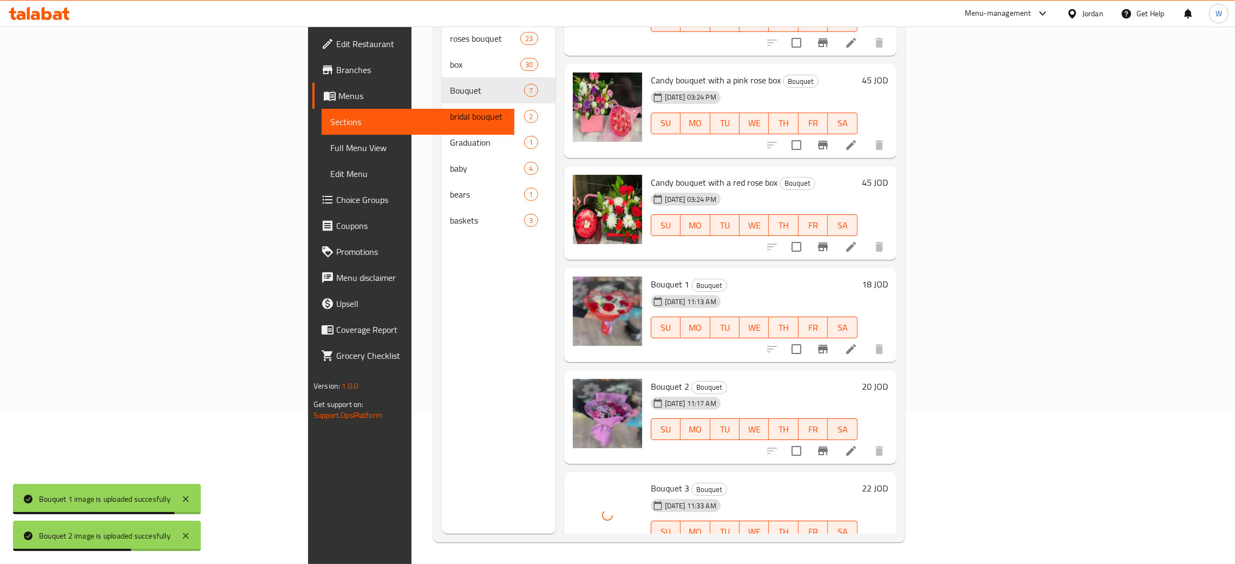
click at [442, 472] on div "Menu sections roses bouquet 23 box 30 Bouquet 7 bridal bouquet 2 Graduation 1 b…" at bounding box center [499, 252] width 114 height 564
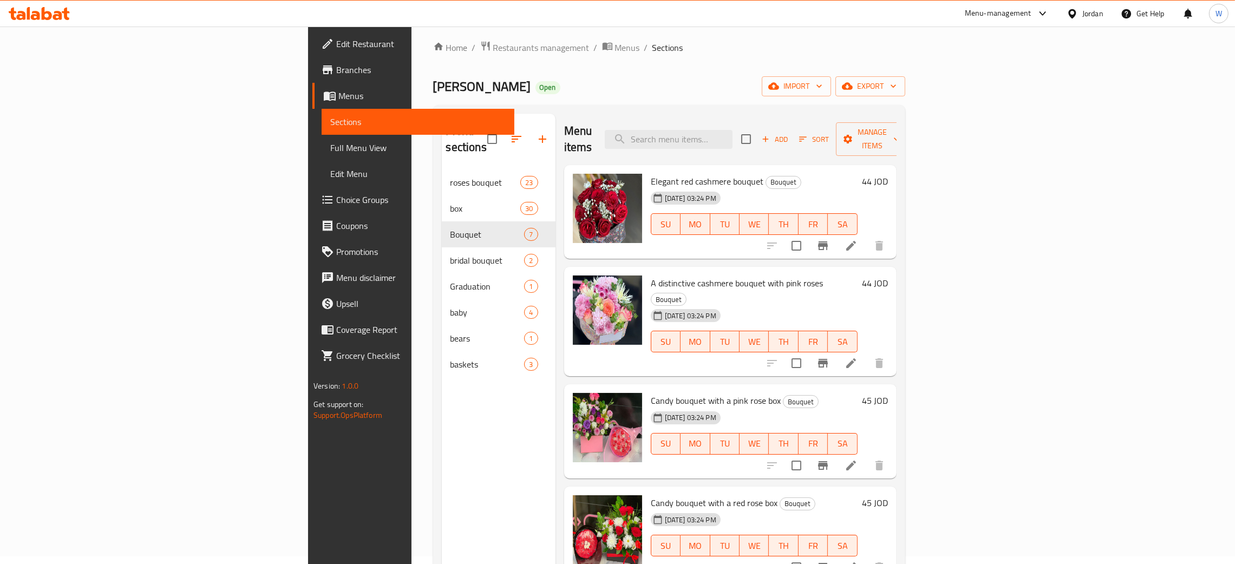
scroll to position [0, 0]
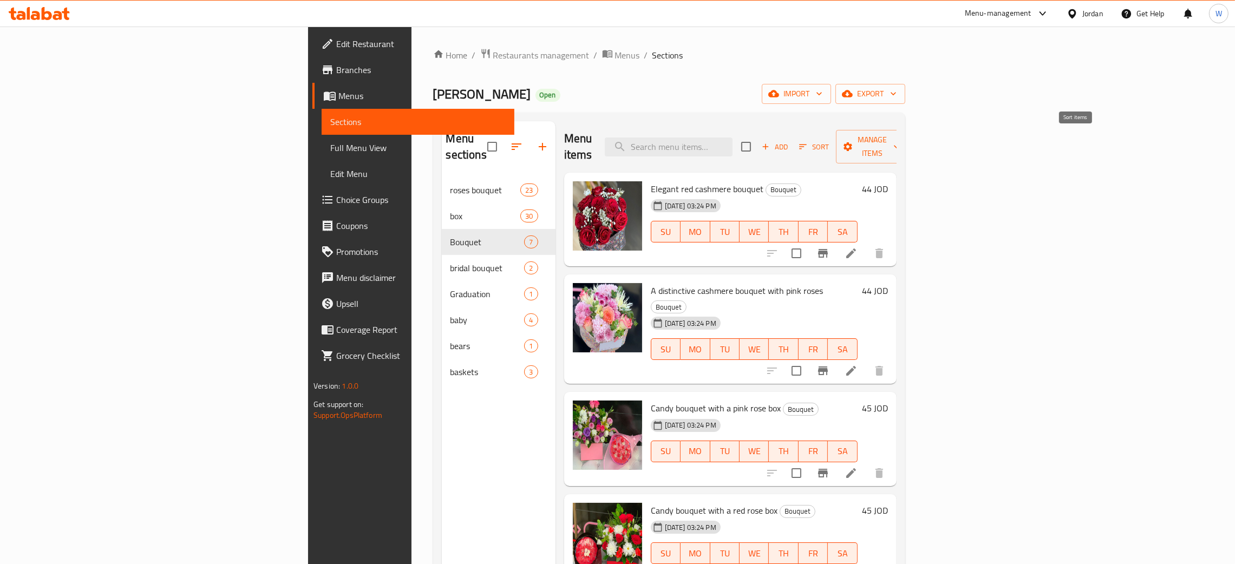
click at [829, 141] on span "Sort" at bounding box center [814, 147] width 30 height 12
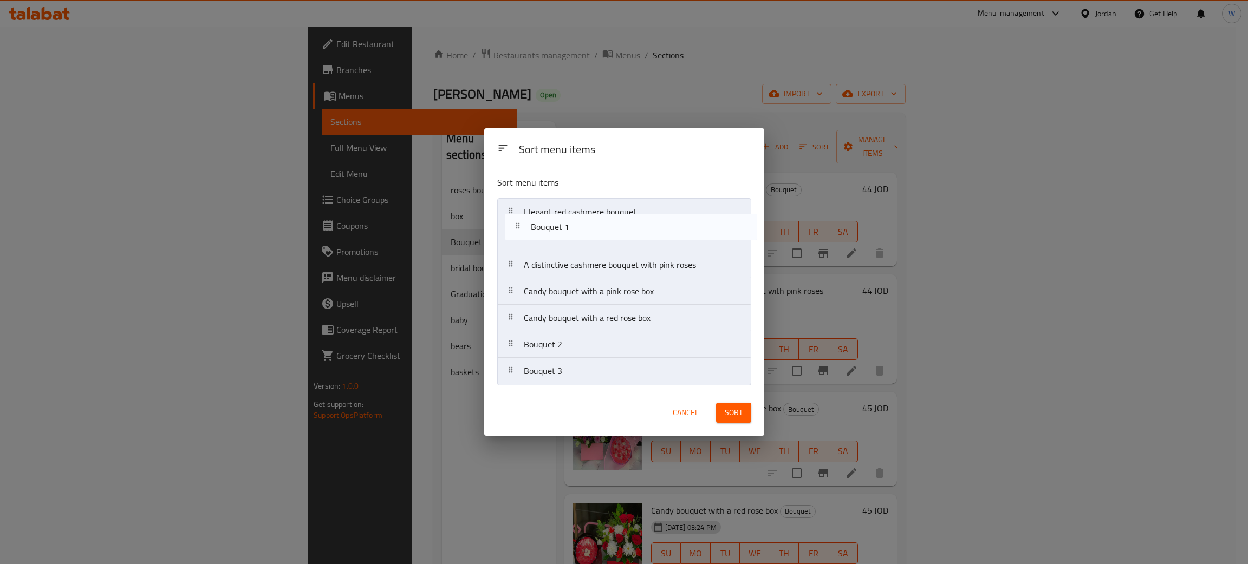
drag, startPoint x: 573, startPoint y: 328, endPoint x: 579, endPoint y: 214, distance: 114.4
click at [579, 214] on nav "Elegant red cashmere bouquet A distinctive cashmere bouquet with pink roses Can…" at bounding box center [624, 291] width 254 height 187
drag, startPoint x: 588, startPoint y: 359, endPoint x: 584, endPoint y: 242, distance: 117.6
click at [584, 242] on nav "Bouquet 1 Elegant red cashmere bouquet A distinctive cashmere bouquet with pink…" at bounding box center [624, 291] width 254 height 187
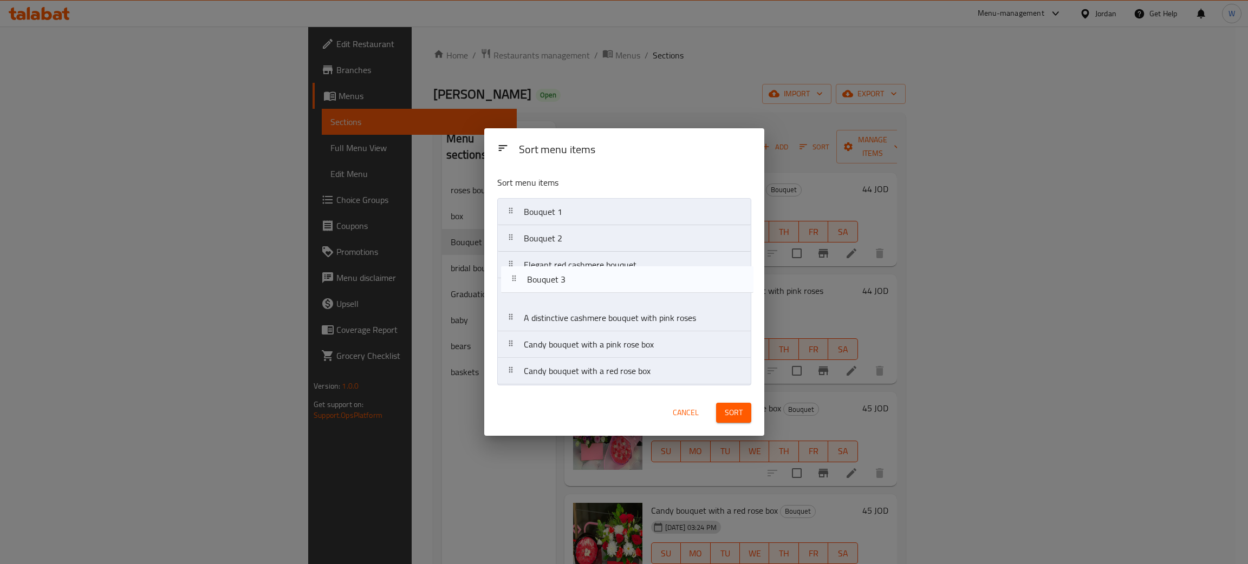
drag, startPoint x: 585, startPoint y: 372, endPoint x: 586, endPoint y: 253, distance: 118.6
click at [586, 253] on nav "Bouquet 1 Bouquet 2 Elegant red cashmere bouquet A distinctive cashmere bouquet…" at bounding box center [624, 291] width 254 height 187
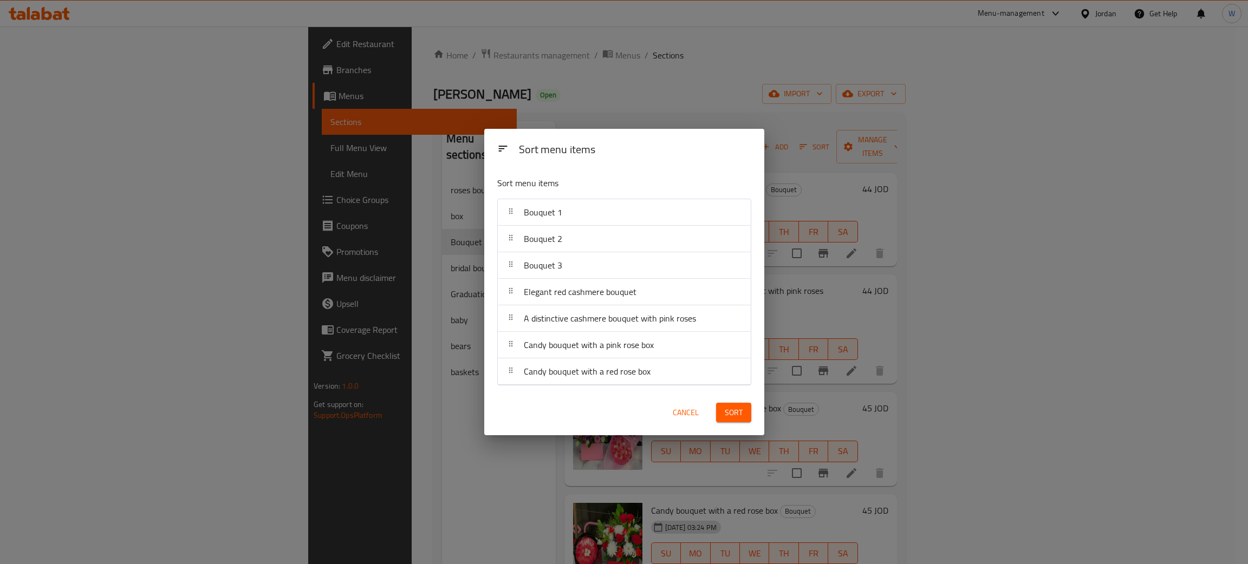
click at [740, 415] on span "Sort" at bounding box center [734, 413] width 18 height 14
click at [353, 429] on div "Sort menu items Sort menu items Bouquet 1 Bouquet 2 Bouquet 3 Elegant red cashm…" at bounding box center [624, 282] width 1248 height 564
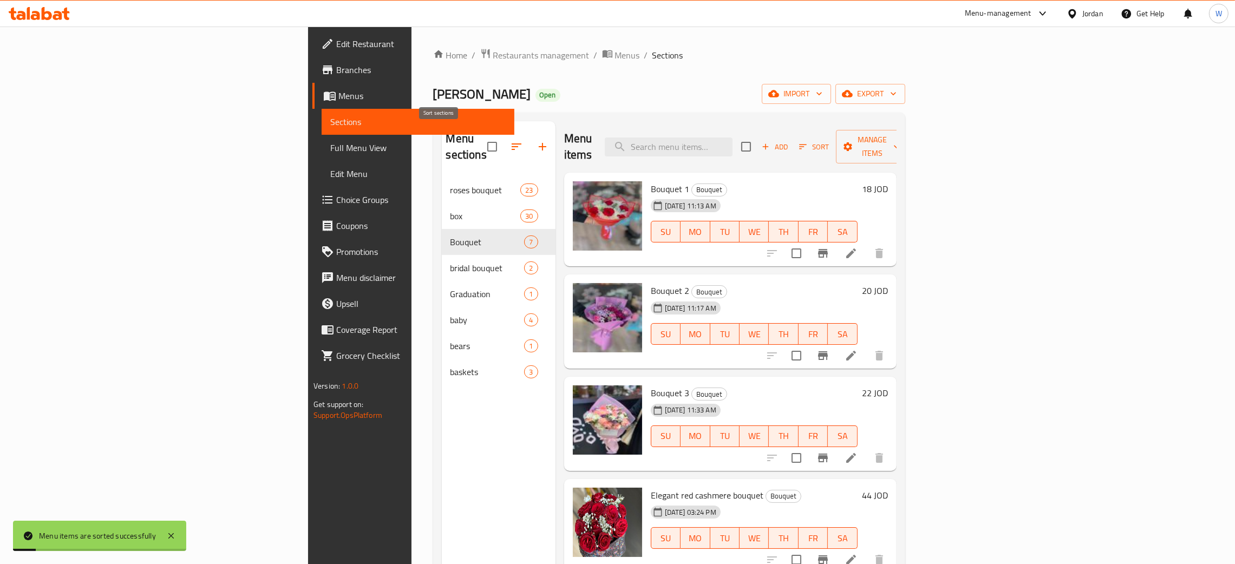
click at [510, 145] on icon "button" at bounding box center [516, 146] width 13 height 13
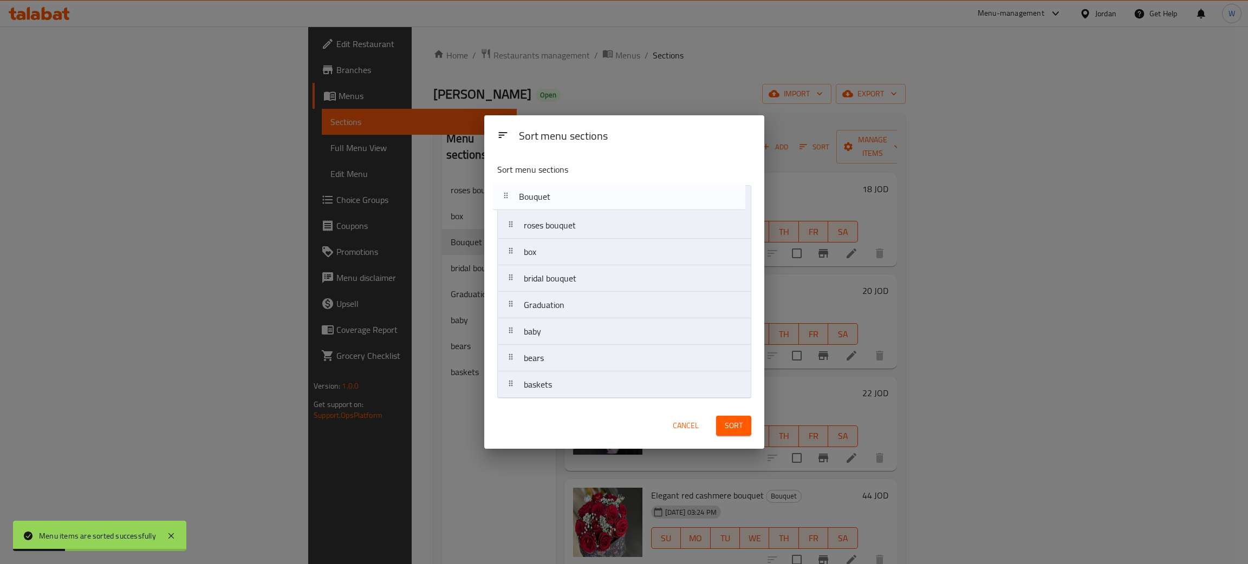
drag, startPoint x: 587, startPoint y: 252, endPoint x: 582, endPoint y: 191, distance: 60.9
click at [582, 191] on nav "roses bouquet box Bouquet bridal bouquet Graduation baby bears baskets" at bounding box center [624, 291] width 254 height 213
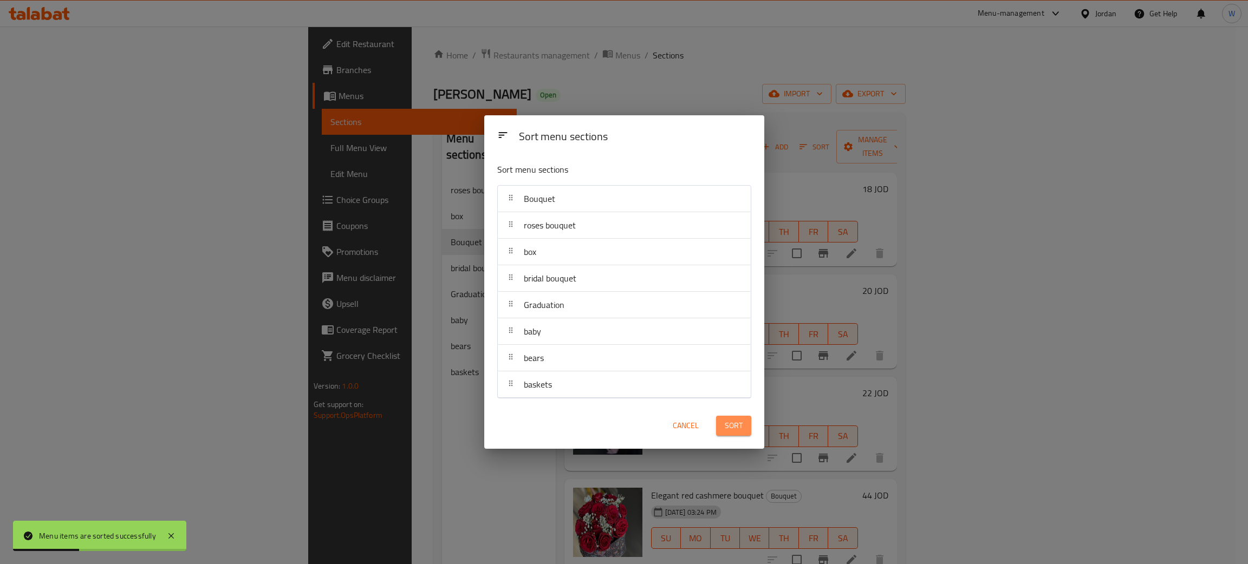
click at [734, 431] on span "Sort" at bounding box center [734, 426] width 18 height 14
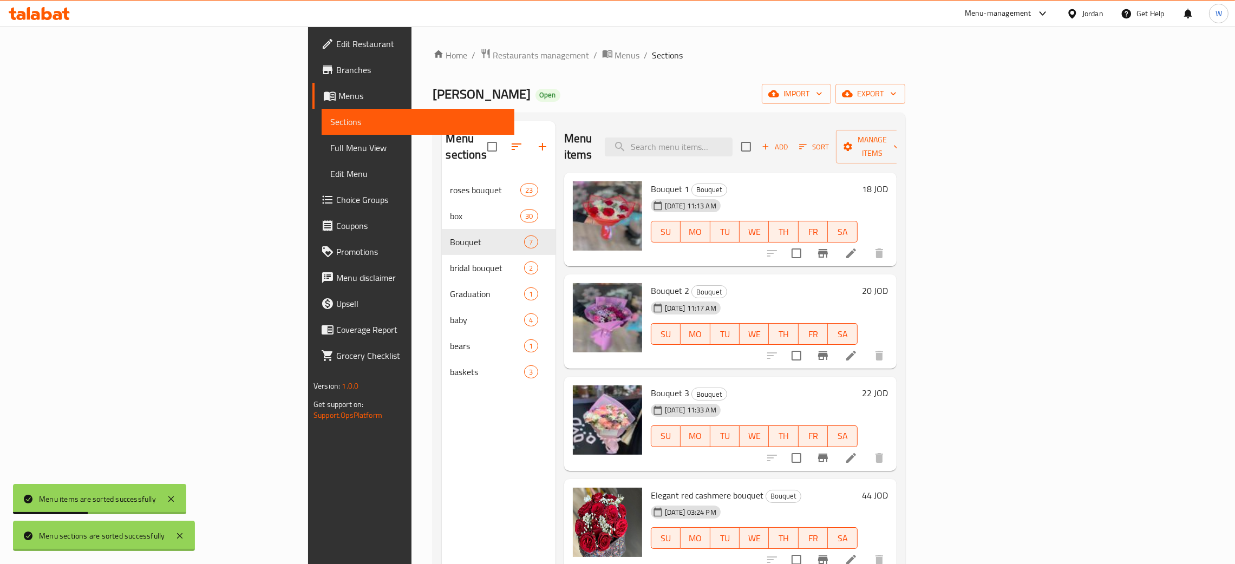
click at [442, 437] on div "Menu sections roses bouquet 23 box 30 Bouquet 7 bridal bouquet 2 Graduation 1 b…" at bounding box center [499, 403] width 114 height 564
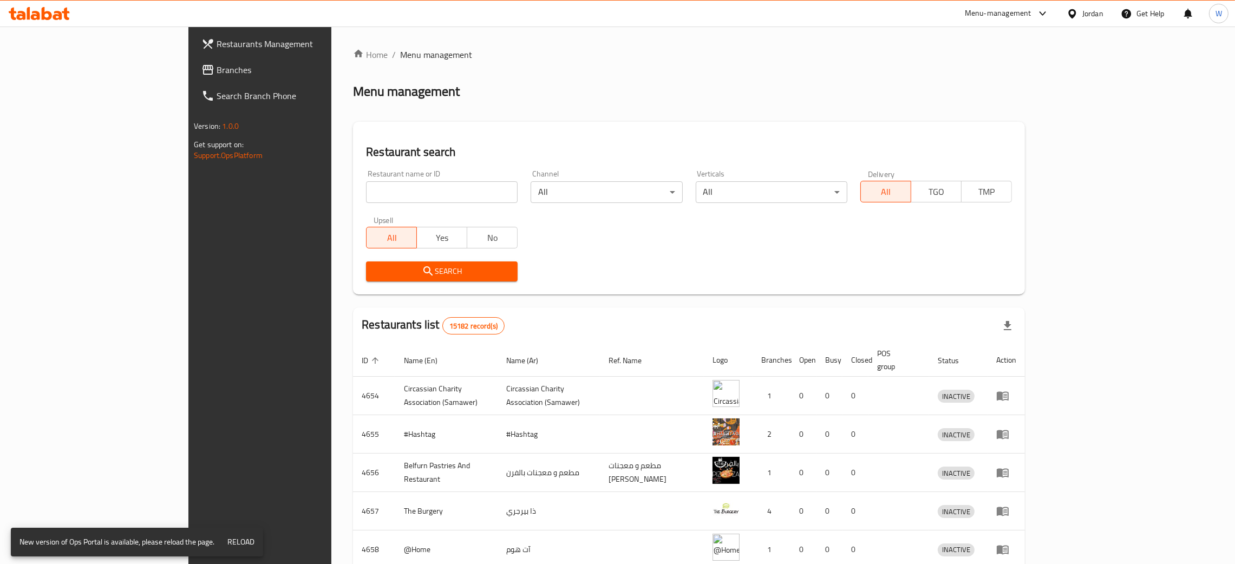
click at [366, 201] on input "search" at bounding box center [442, 192] width 152 height 22
type input "spring flowers"
click at [381, 276] on span "Search" at bounding box center [442, 272] width 134 height 14
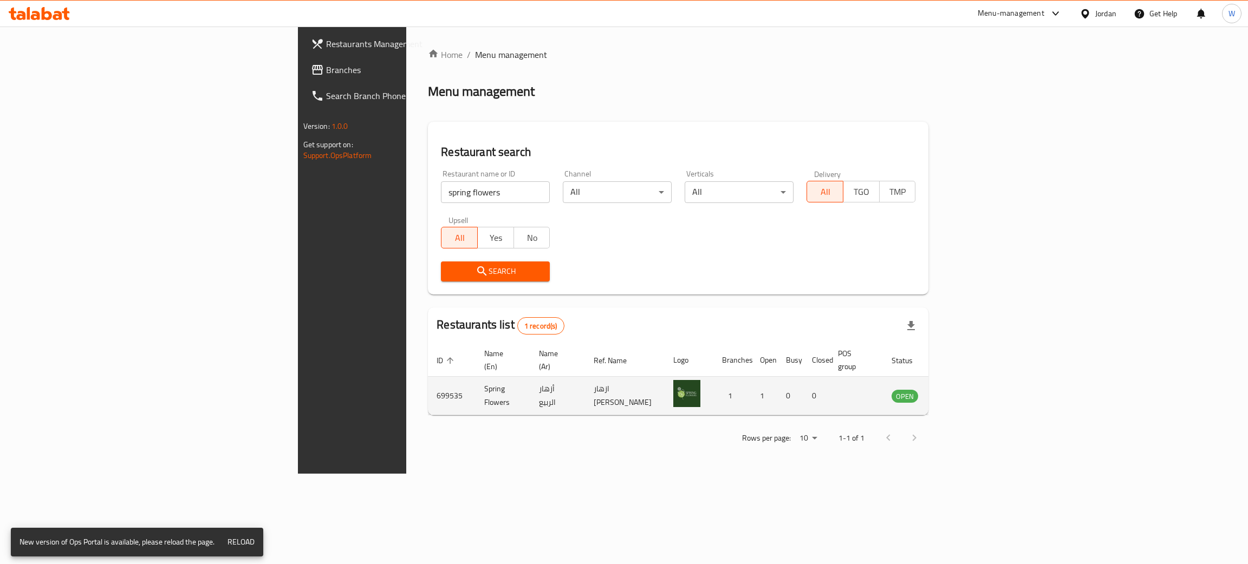
click at [959, 394] on icon "enhanced table" at bounding box center [957, 396] width 4 height 4
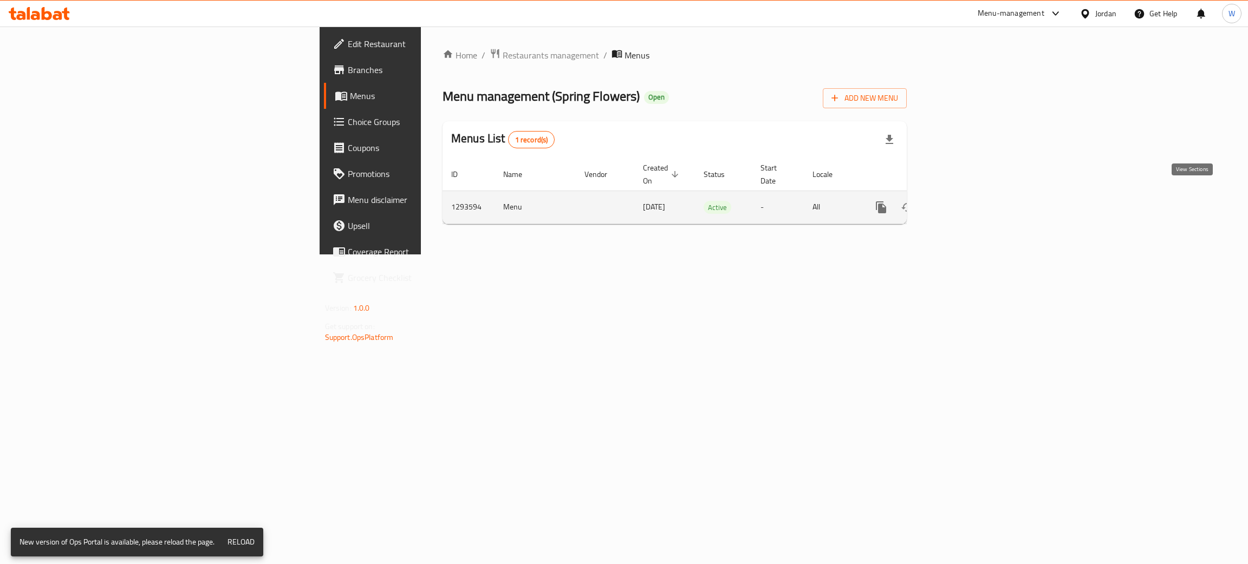
click at [966, 201] on icon "enhanced table" at bounding box center [959, 207] width 13 height 13
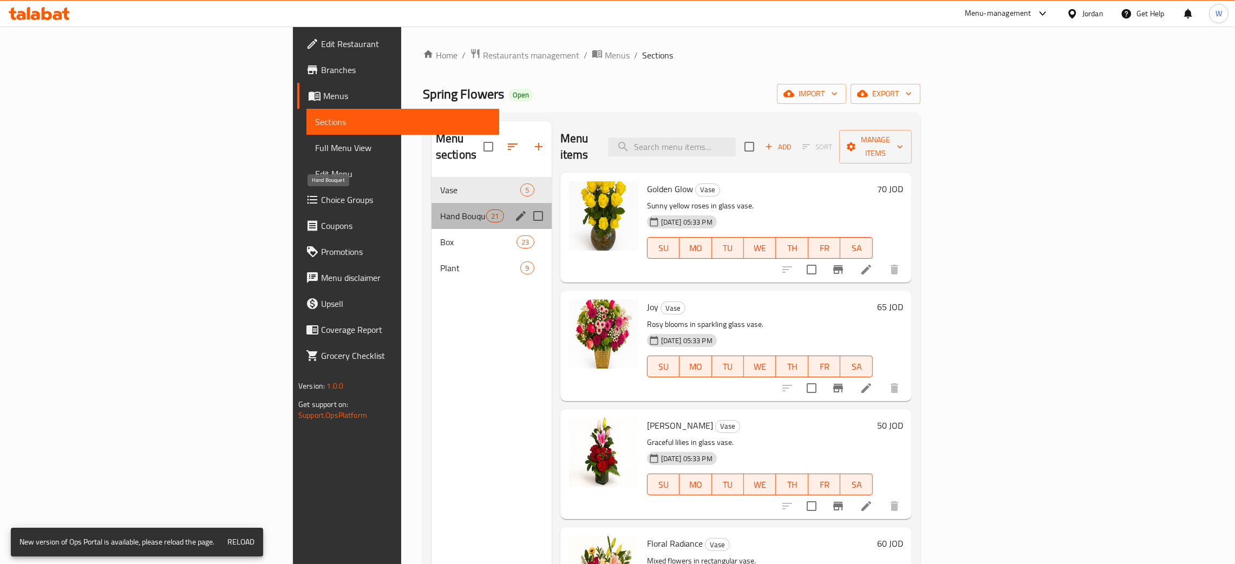
click at [440, 210] on span "Hand Bouquet" at bounding box center [463, 216] width 46 height 13
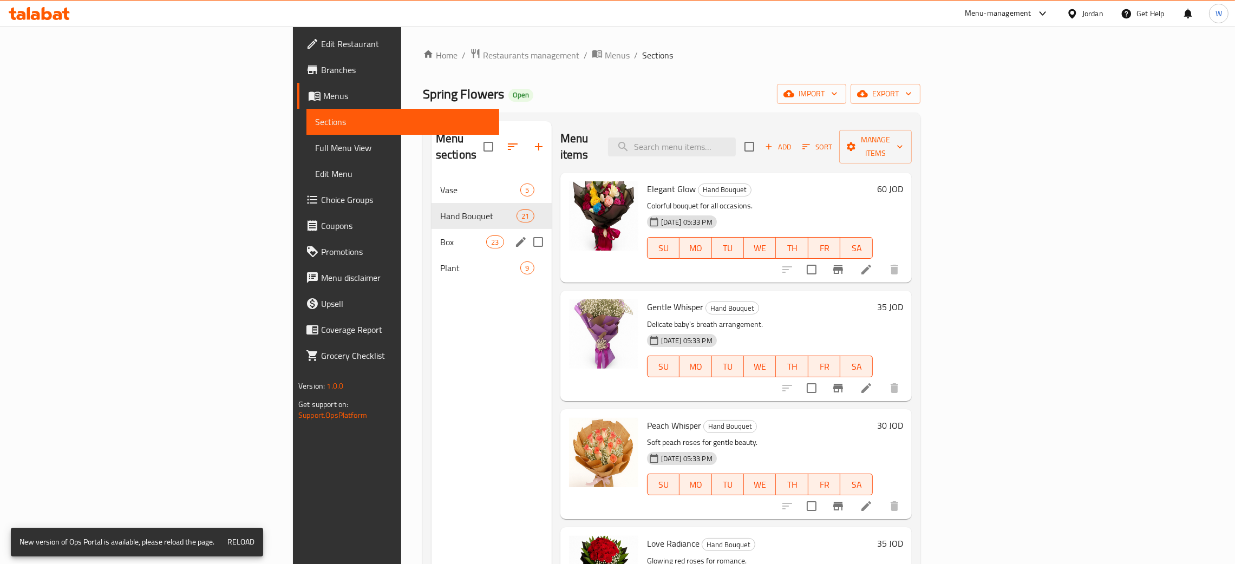
click at [440, 236] on span "Box" at bounding box center [463, 242] width 46 height 13
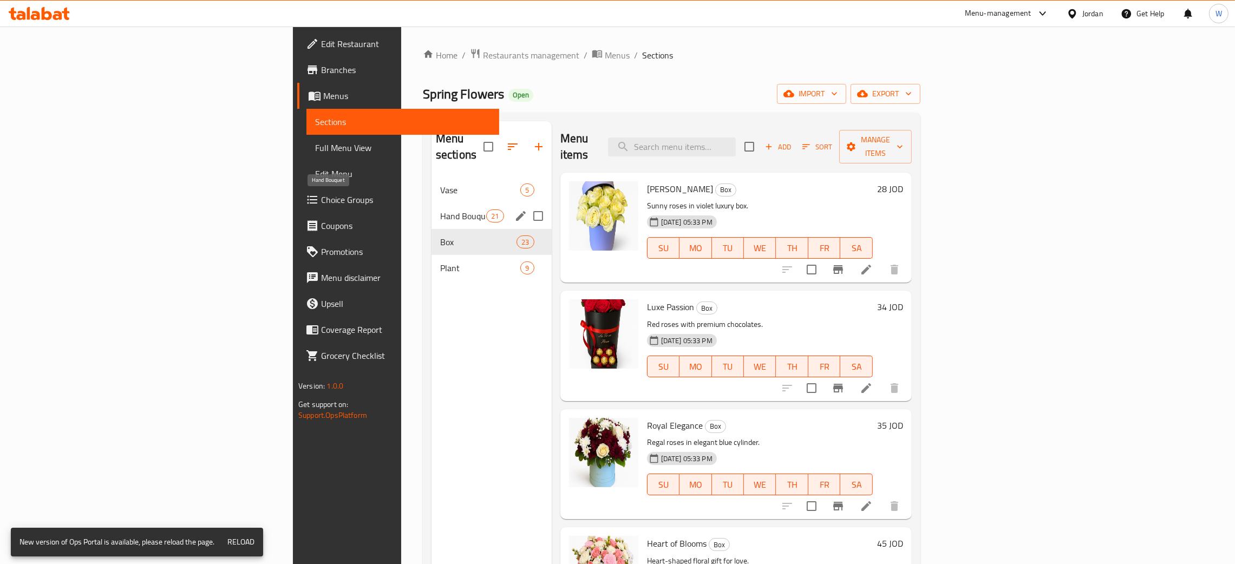
click at [440, 210] on span "Hand Bouquet" at bounding box center [463, 216] width 46 height 13
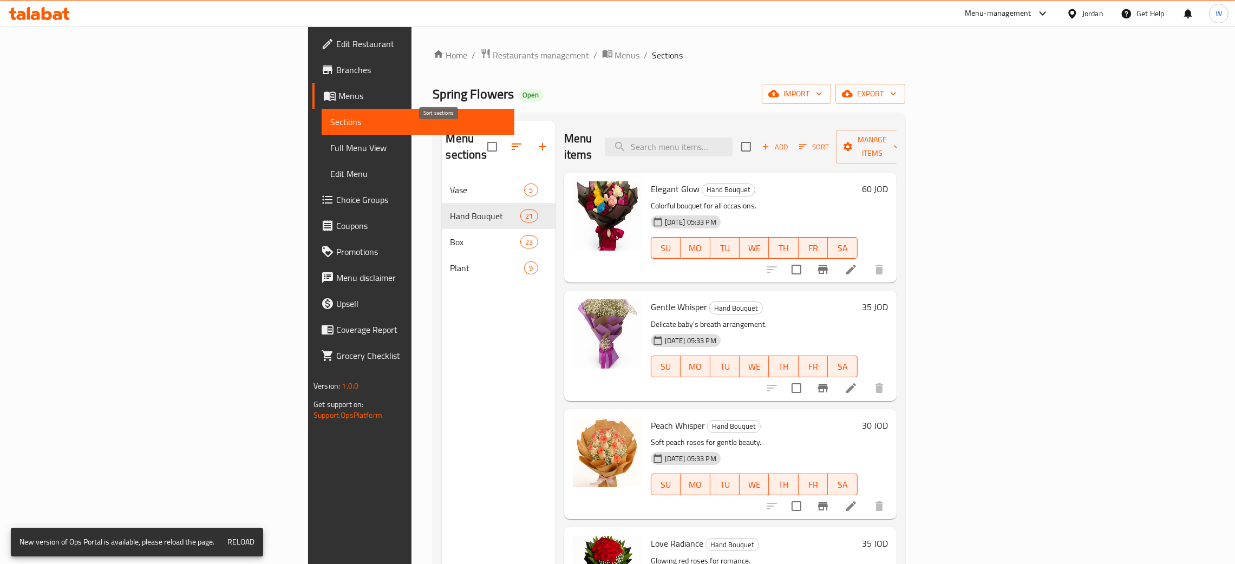
click at [510, 141] on icon "button" at bounding box center [516, 146] width 13 height 13
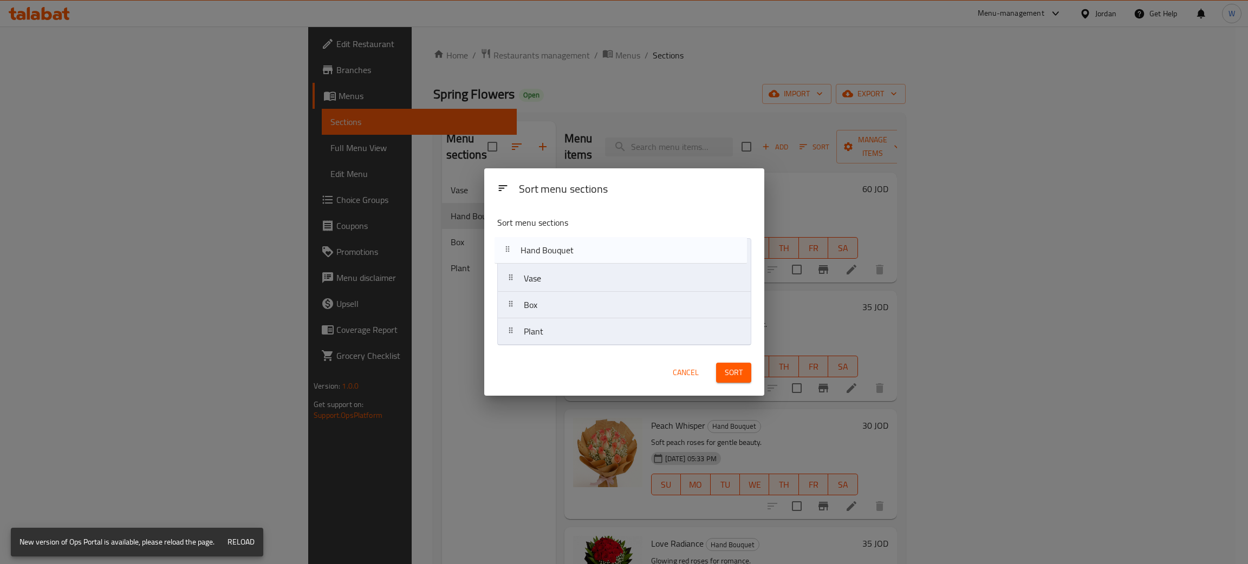
drag, startPoint x: 569, startPoint y: 281, endPoint x: 565, endPoint y: 245, distance: 36.5
click at [565, 245] on nav "Vase Hand Bouquet Box Plant" at bounding box center [624, 291] width 254 height 107
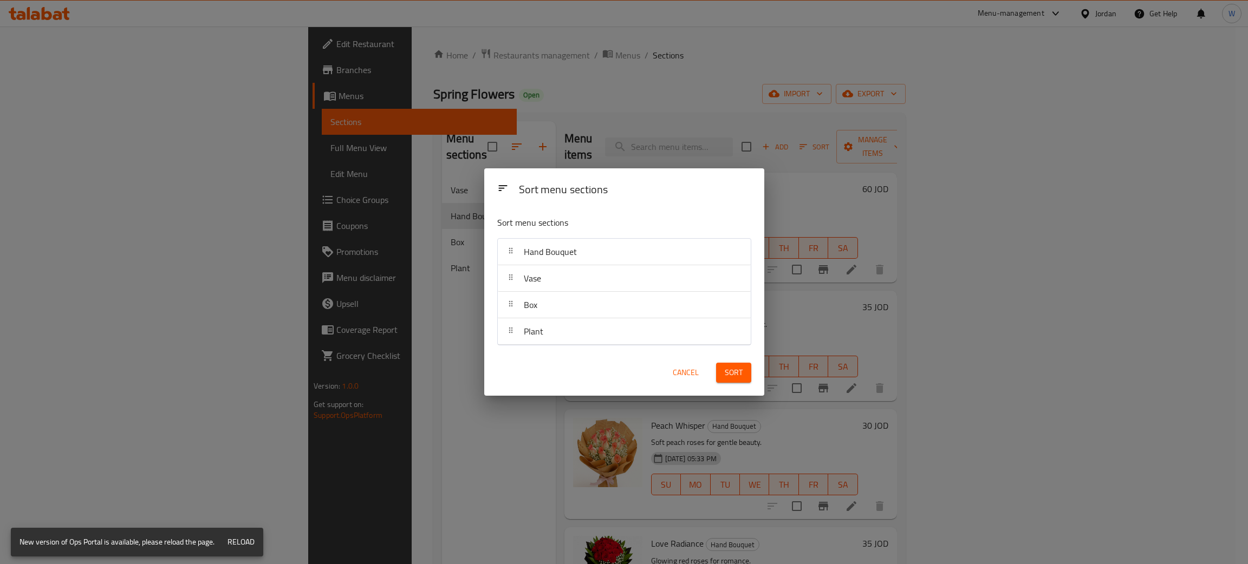
click at [730, 376] on span "Sort" at bounding box center [734, 373] width 18 height 14
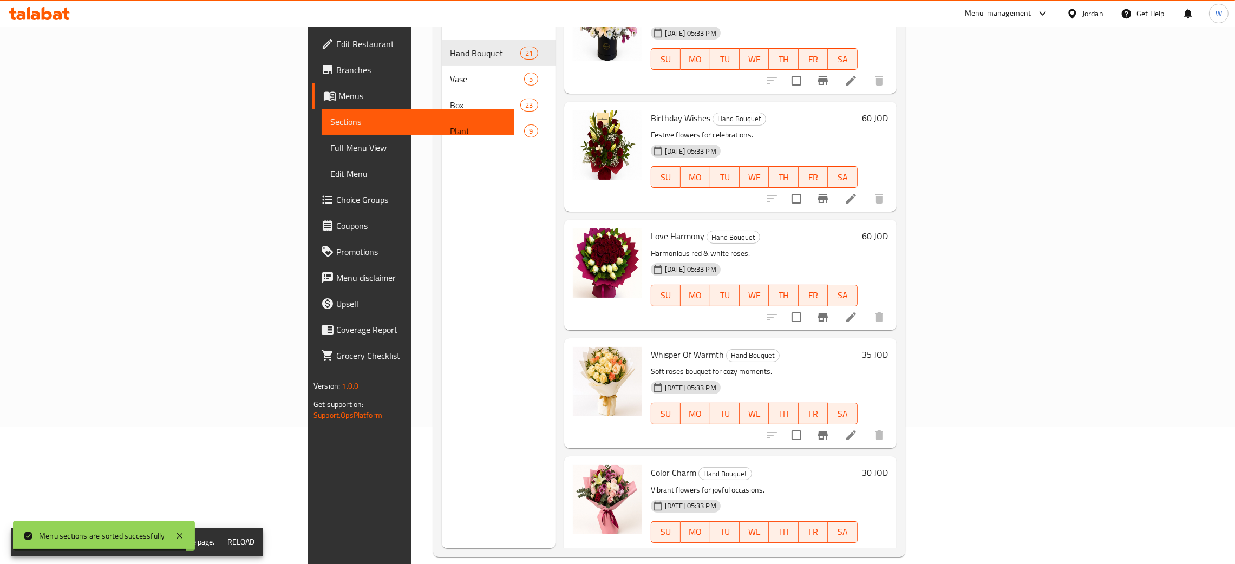
scroll to position [153, 0]
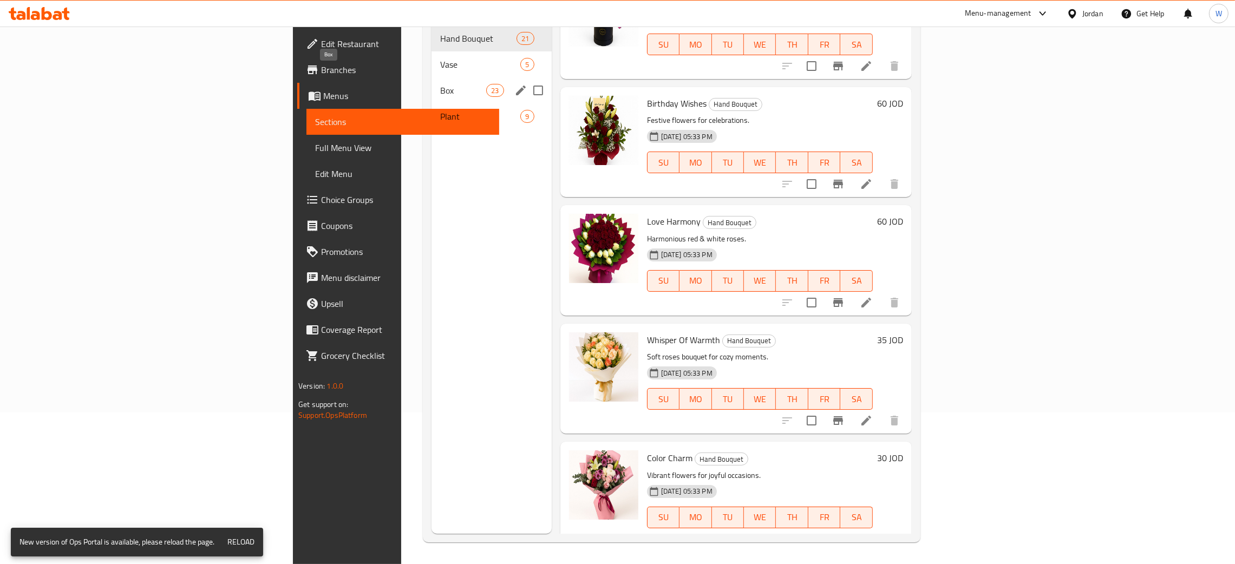
click at [440, 84] on span "Box" at bounding box center [463, 90] width 46 height 13
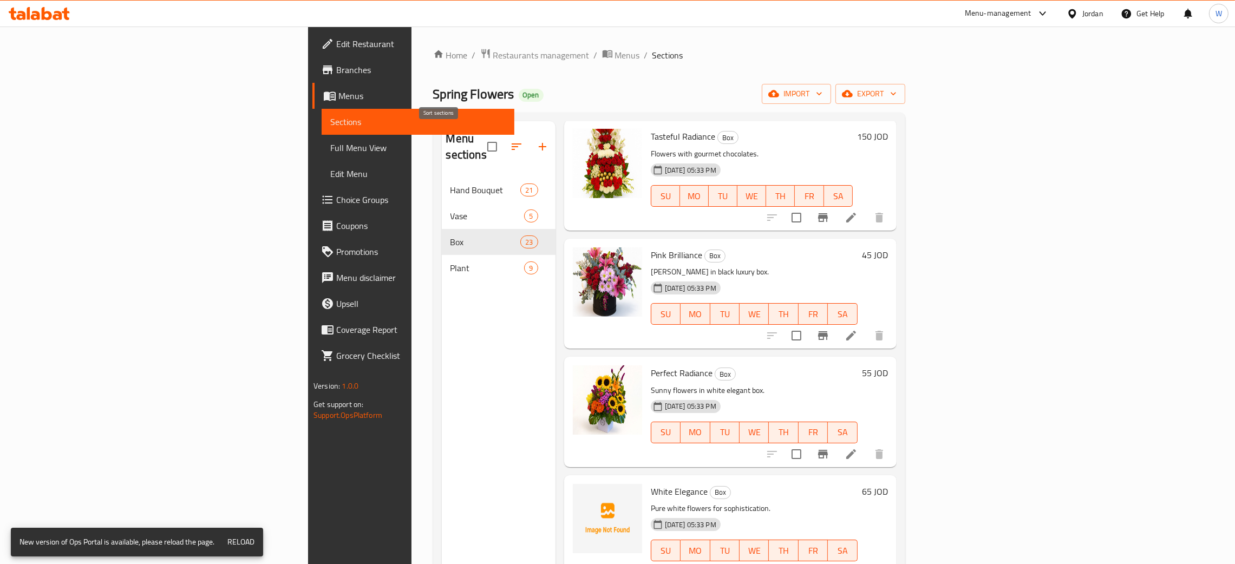
click at [510, 140] on icon "button" at bounding box center [516, 146] width 13 height 13
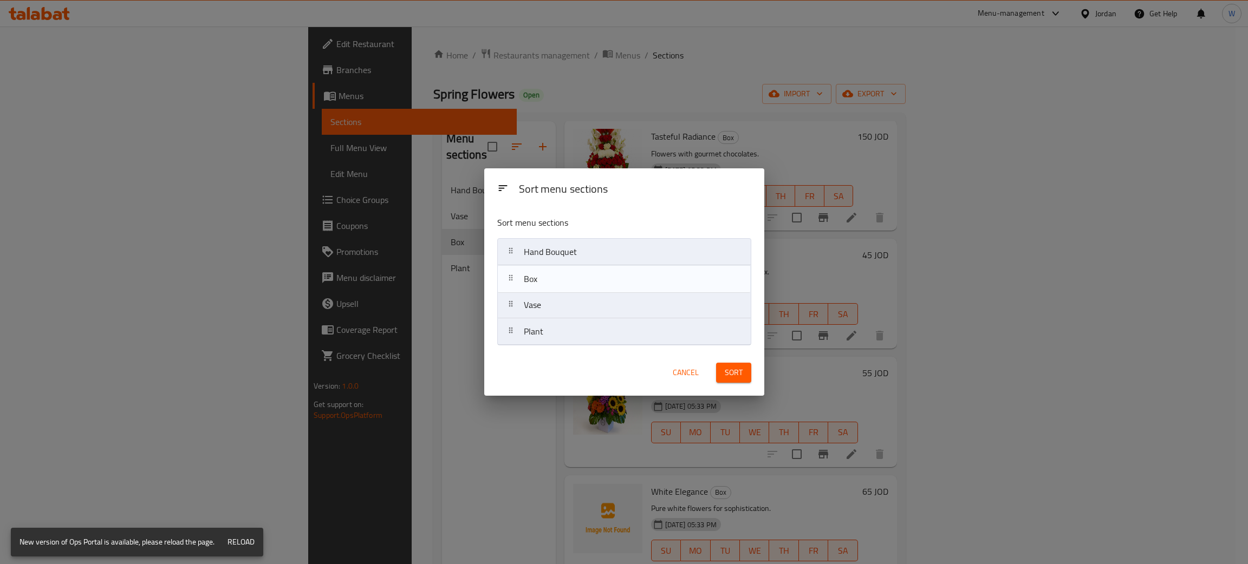
drag, startPoint x: 587, startPoint y: 305, endPoint x: 587, endPoint y: 265, distance: 40.1
click at [587, 265] on nav "Hand Bouquet Vase Box Plant" at bounding box center [624, 291] width 254 height 107
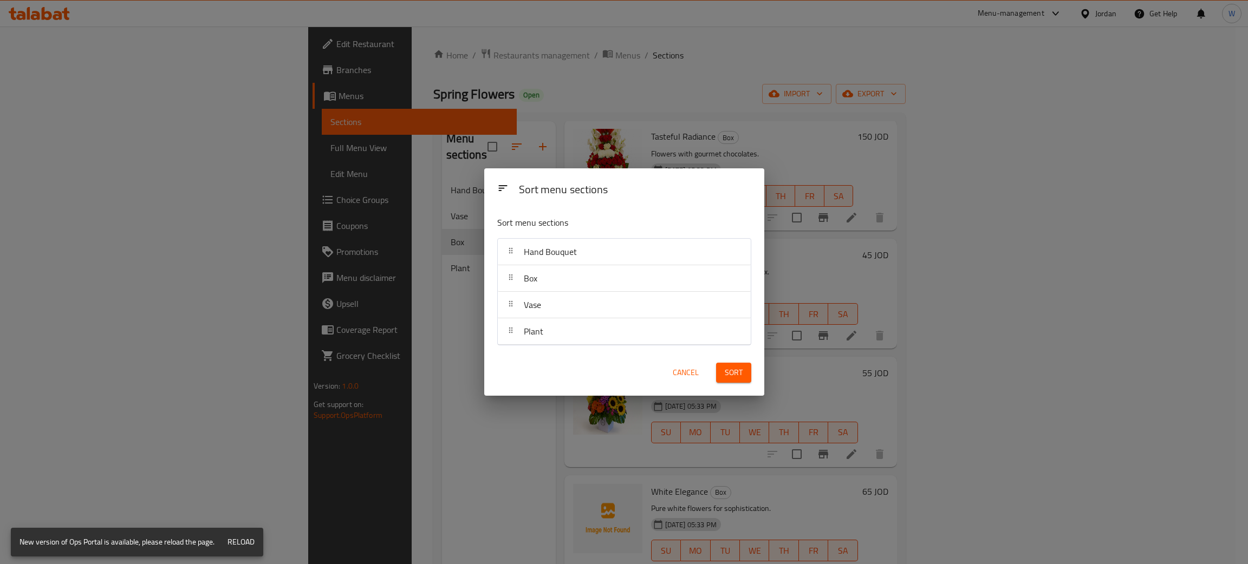
click at [740, 370] on span "Sort" at bounding box center [734, 373] width 18 height 14
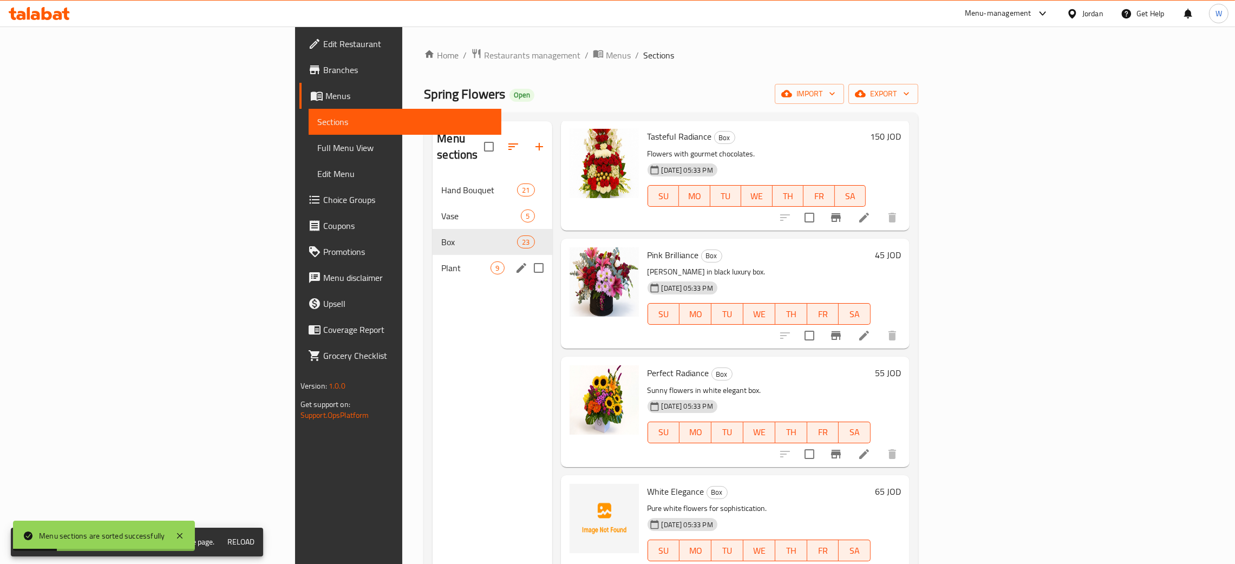
click at [433, 260] on div "Plant 9" at bounding box center [492, 268] width 119 height 26
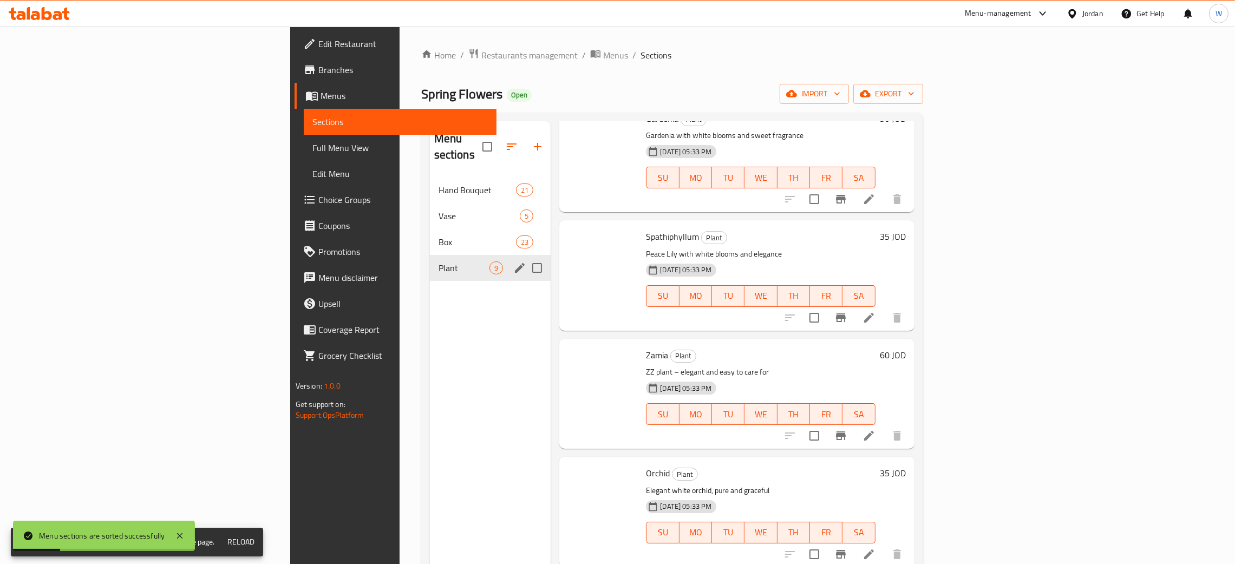
scroll to position [526, 0]
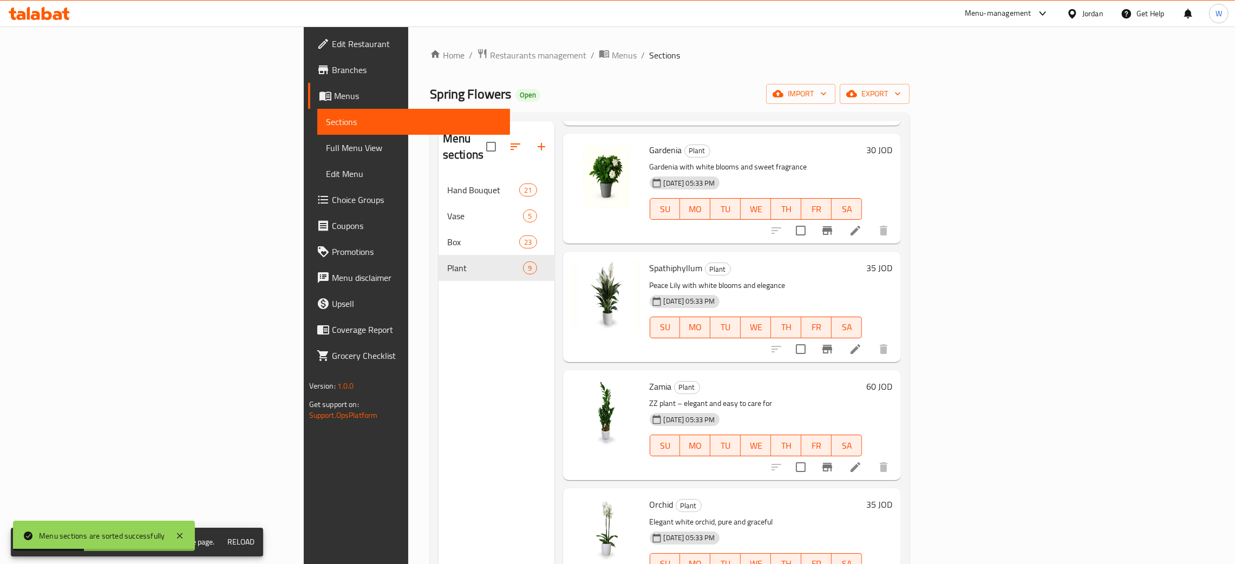
click at [509, 141] on icon "button" at bounding box center [515, 146] width 13 height 13
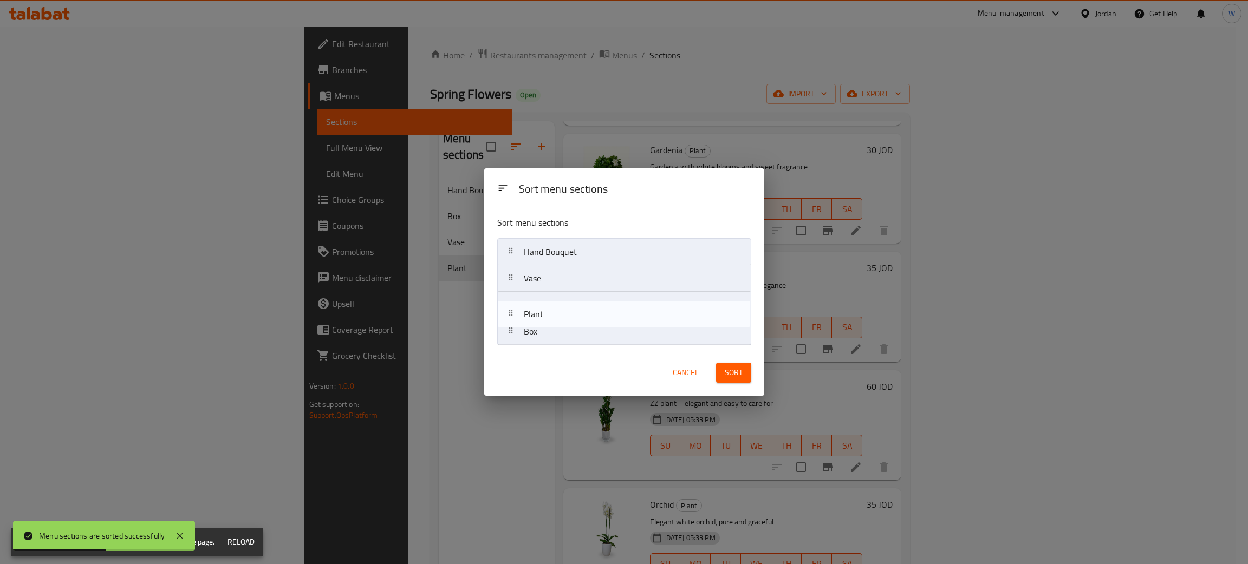
drag, startPoint x: 572, startPoint y: 330, endPoint x: 572, endPoint y: 302, distance: 27.6
click at [572, 302] on nav "Hand Bouquet Vase Box Plant" at bounding box center [624, 291] width 254 height 107
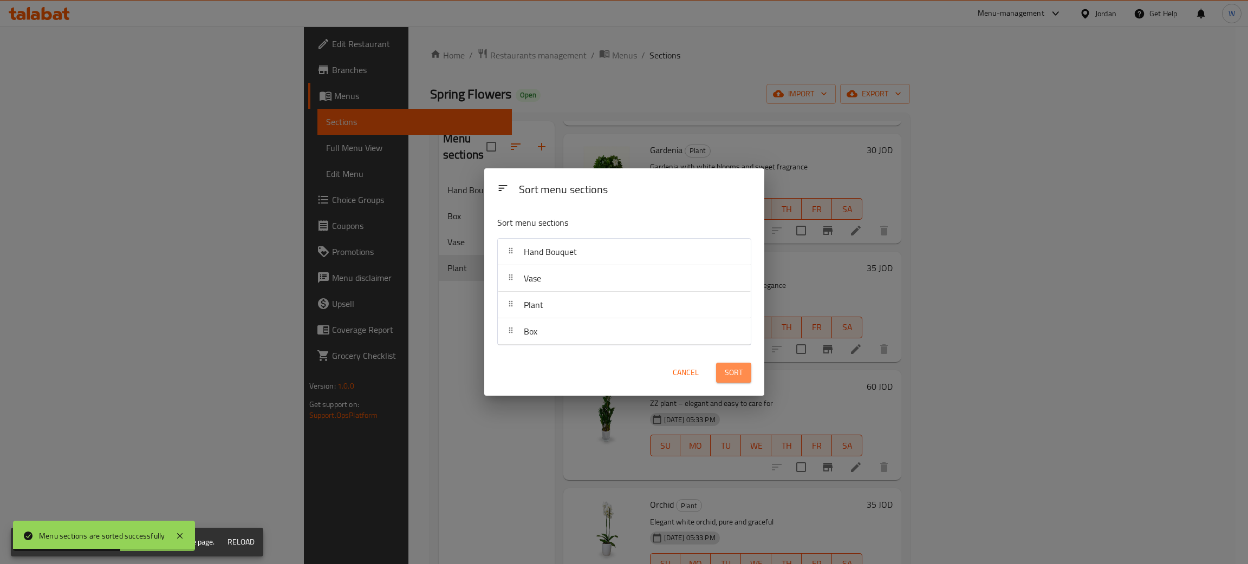
click at [734, 370] on span "Sort" at bounding box center [734, 373] width 18 height 14
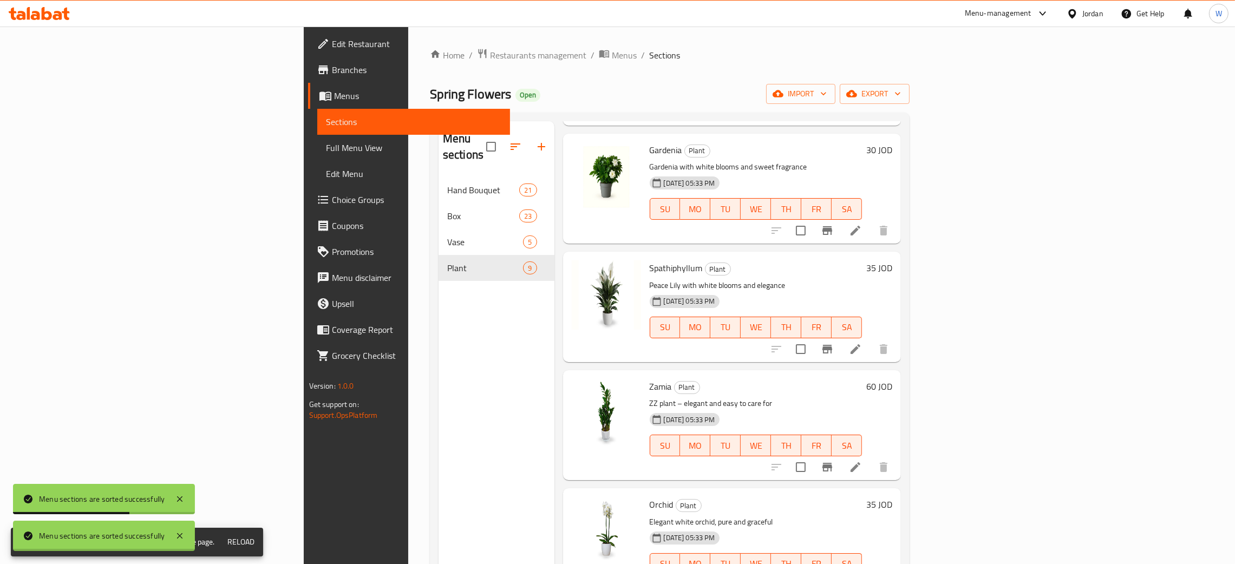
click at [439, 331] on div "Menu sections Hand Bouquet 21 Box 23 Vase 5 Plant 9" at bounding box center [497, 403] width 116 height 564
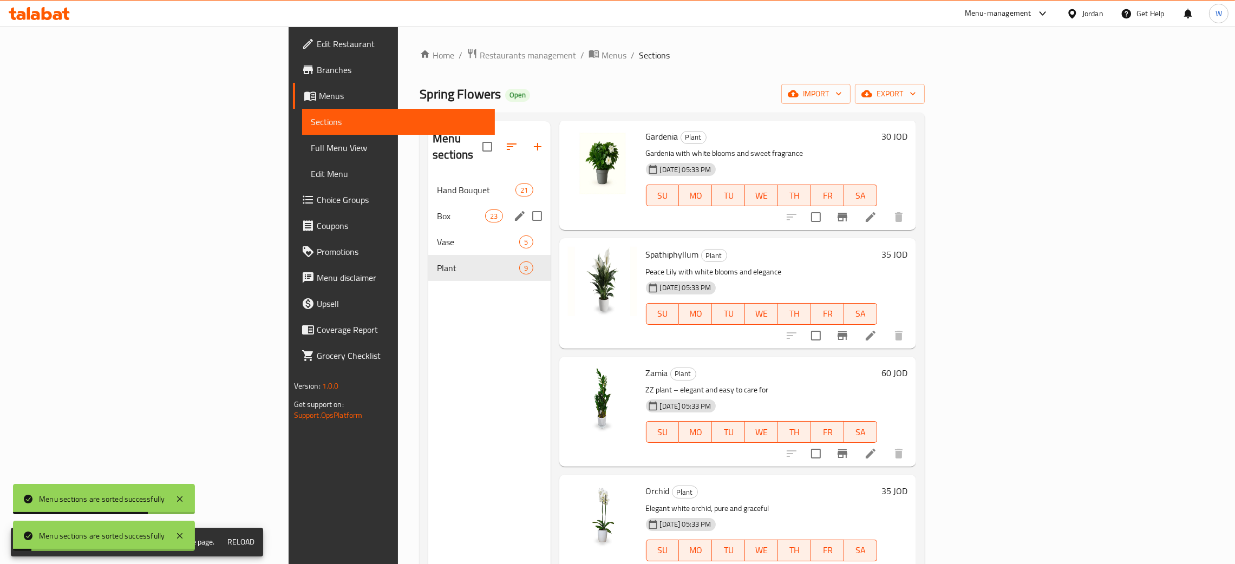
click at [428, 203] on div "Box 23" at bounding box center [489, 216] width 122 height 26
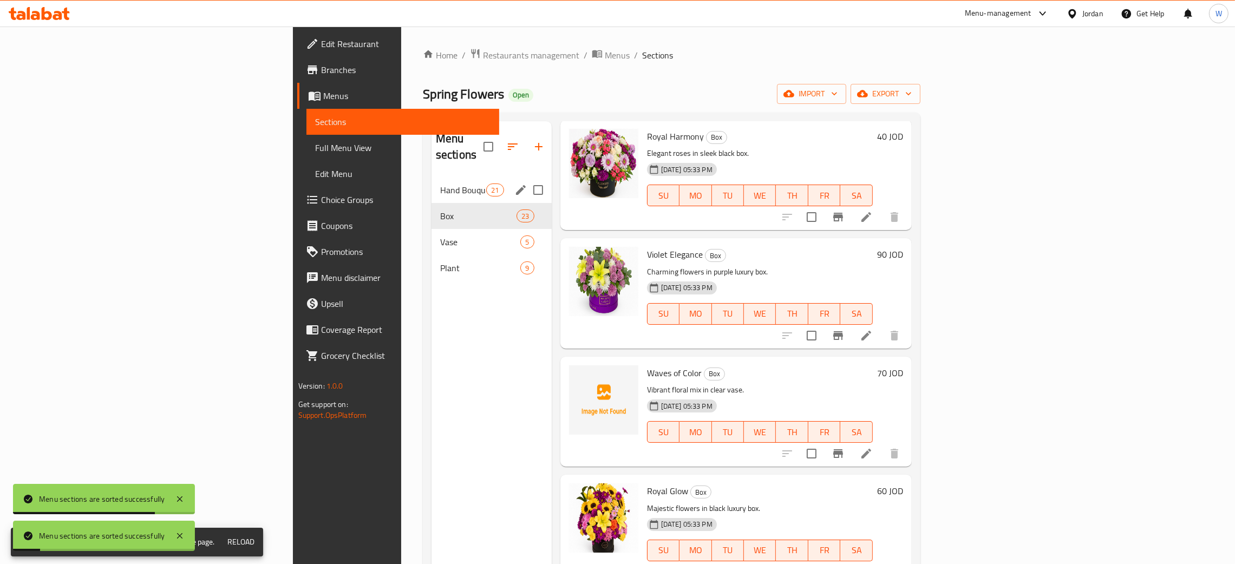
click at [440, 184] on span "Hand Bouquet" at bounding box center [463, 190] width 46 height 13
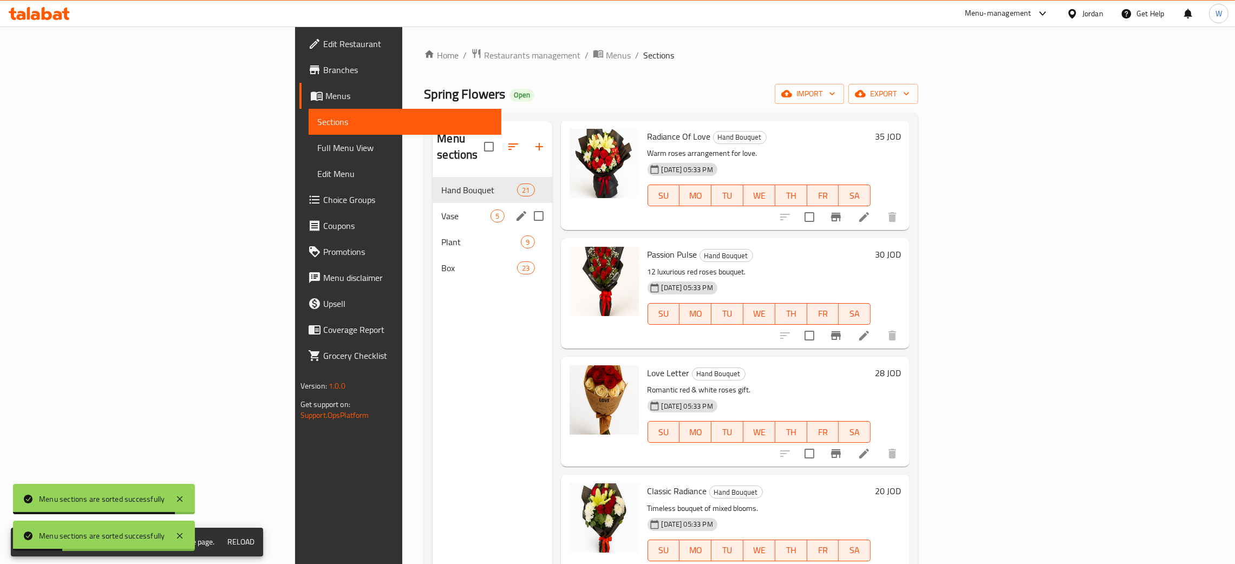
click at [433, 203] on div "Vase 5" at bounding box center [492, 216] width 119 height 26
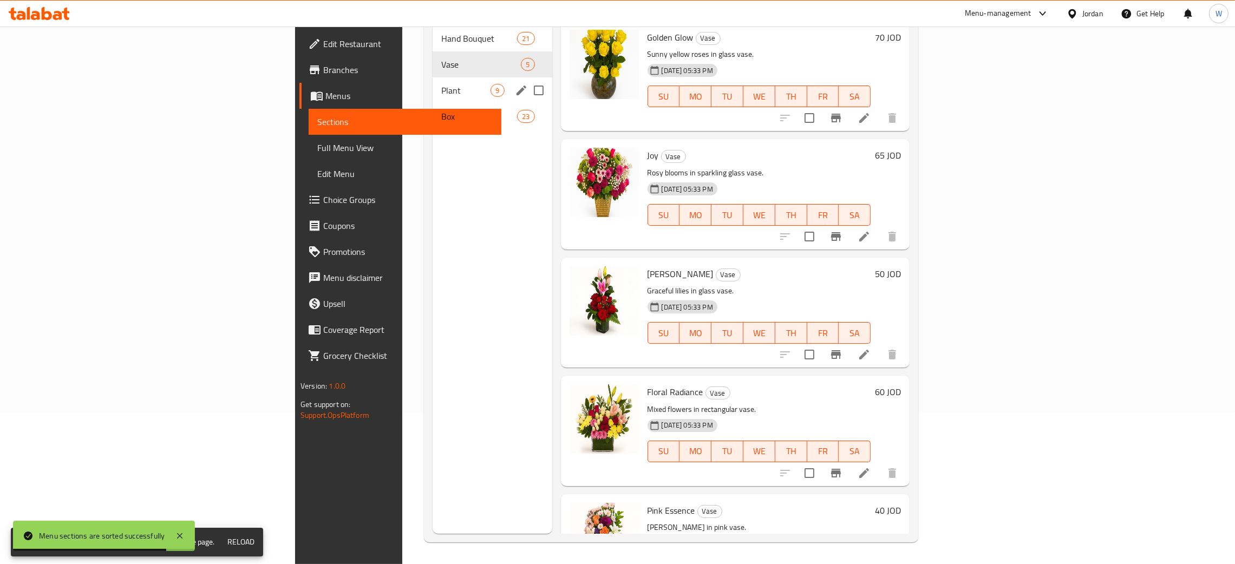
click at [441, 84] on span "Plant" at bounding box center [465, 90] width 49 height 13
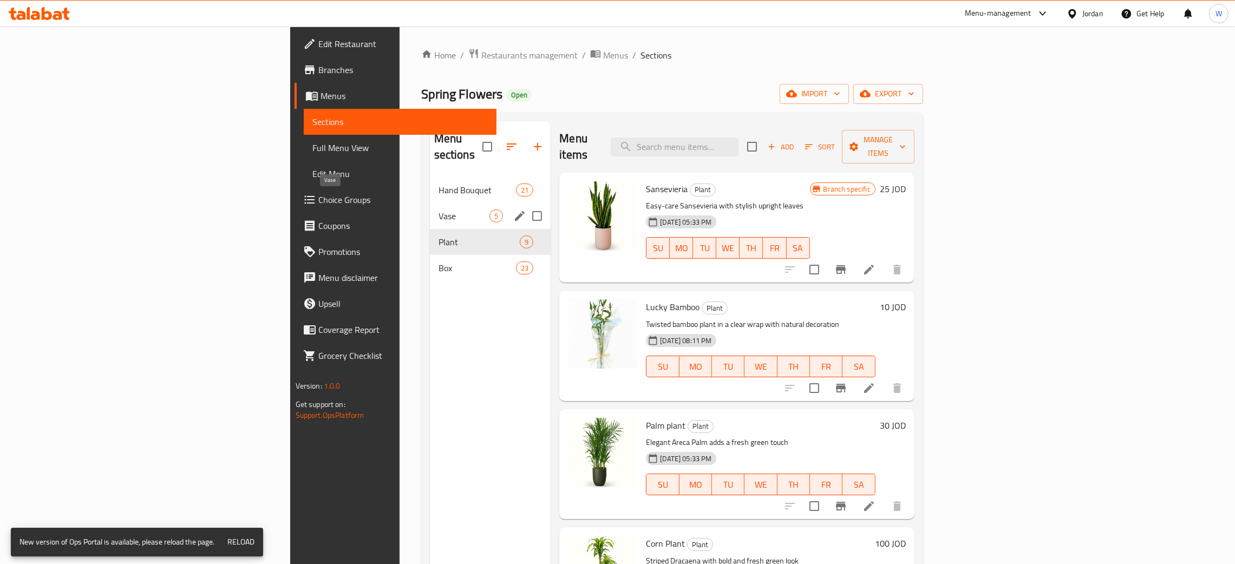
click at [439, 210] on span "Vase" at bounding box center [464, 216] width 51 height 13
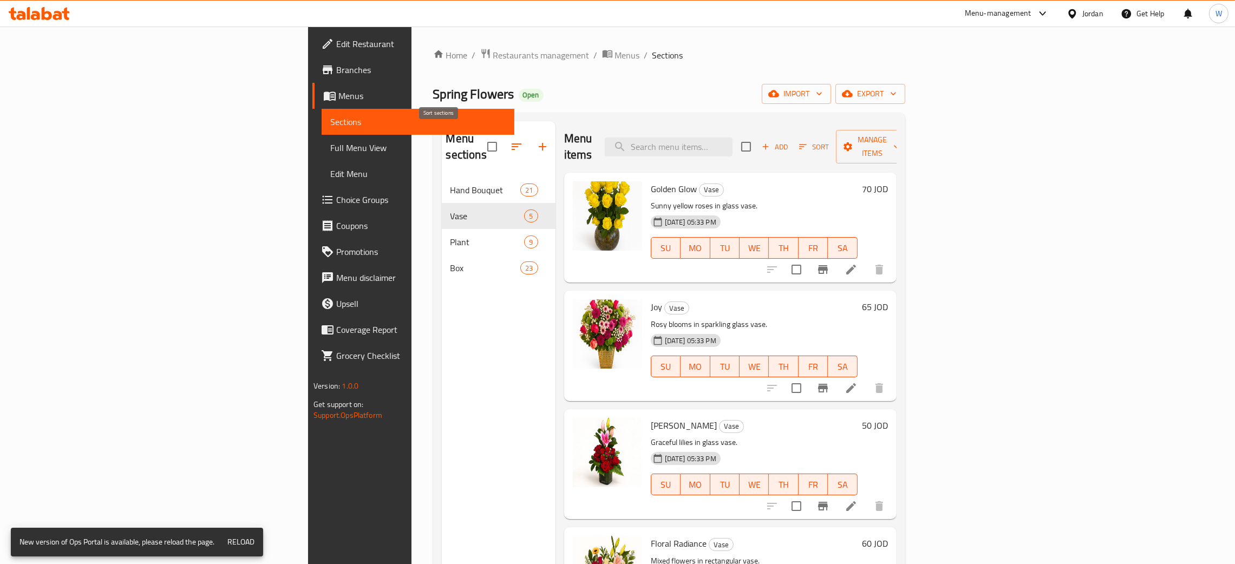
click at [504, 149] on button "button" at bounding box center [517, 147] width 26 height 26
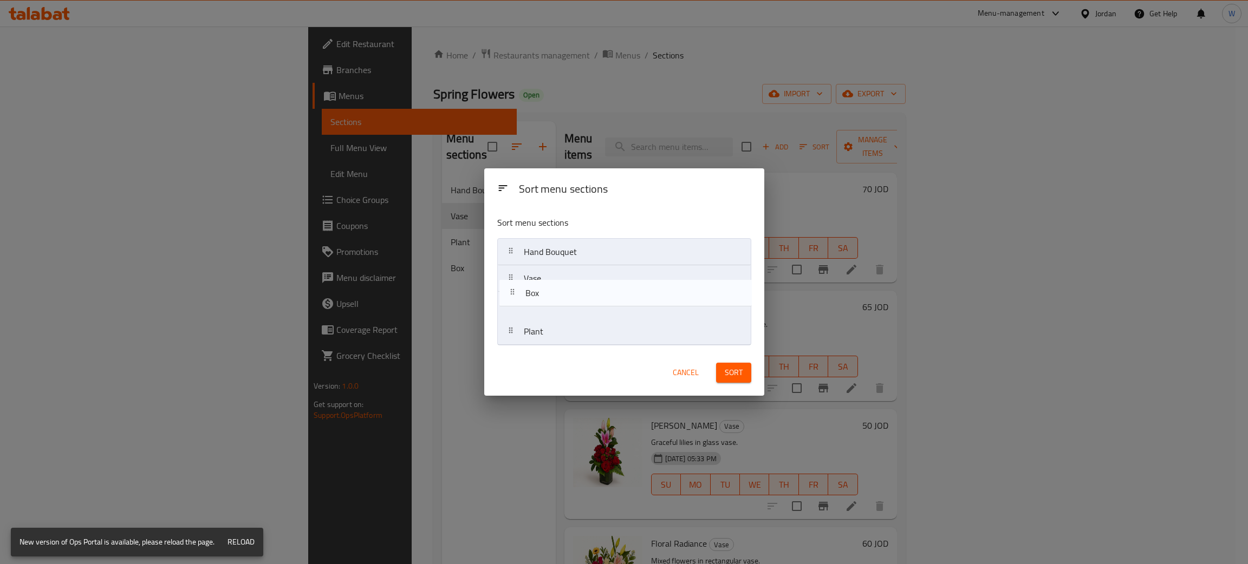
drag, startPoint x: 559, startPoint y: 334, endPoint x: 561, endPoint y: 275, distance: 58.5
click at [561, 275] on nav "Hand Bouquet Vase Plant Box" at bounding box center [624, 291] width 254 height 107
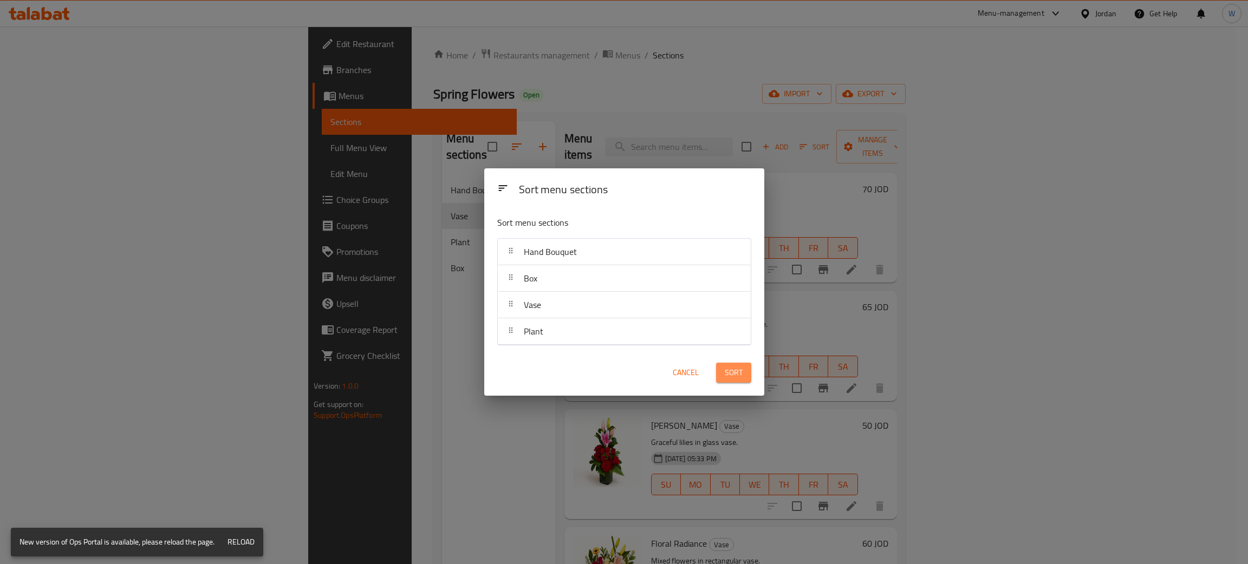
click at [743, 374] on button "Sort" at bounding box center [733, 373] width 35 height 20
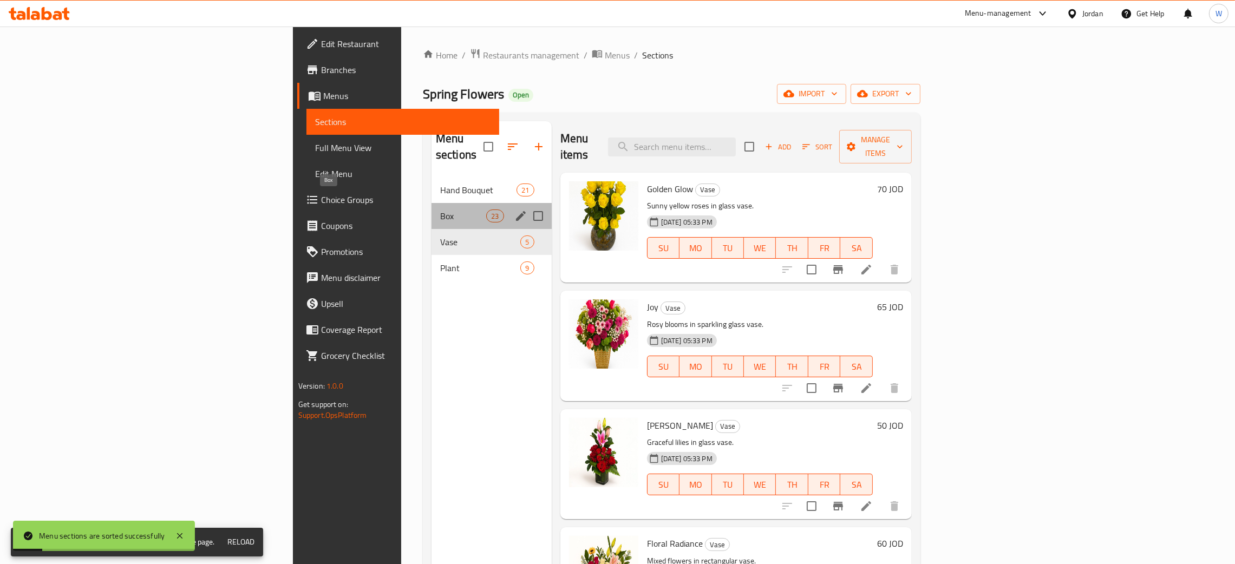
click at [440, 210] on span "Box" at bounding box center [463, 216] width 46 height 13
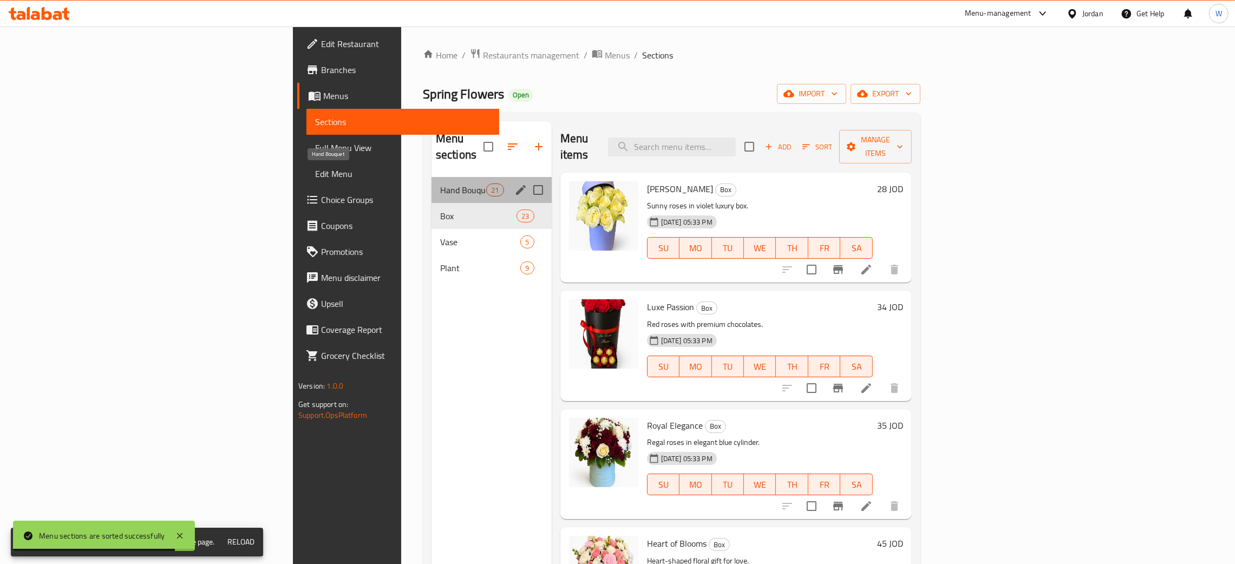
click at [440, 184] on span "Hand Bouquet" at bounding box center [463, 190] width 46 height 13
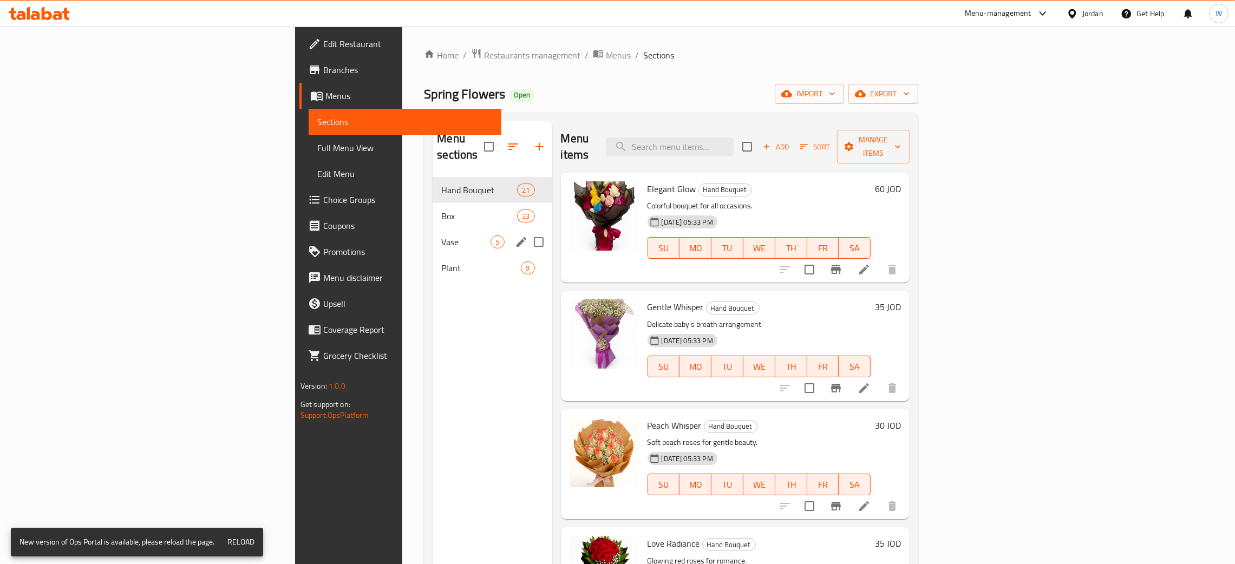
click at [433, 229] on div "Vase 5" at bounding box center [492, 242] width 119 height 26
